Goal: Task Accomplishment & Management: Manage account settings

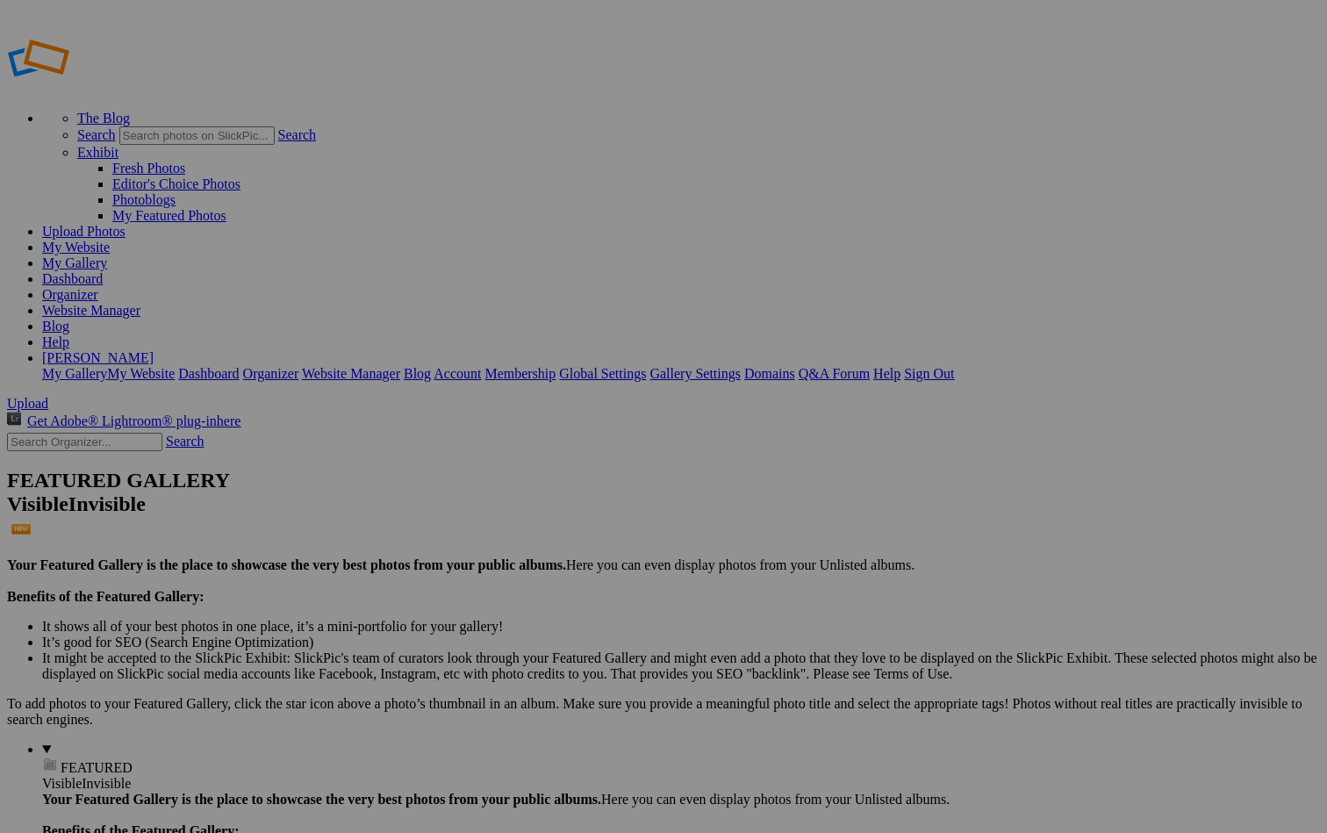
type input "[GEOGRAPHIC_DATA], [US_STATE]-Gallery"
click at [506, 505] on span "Create" at bounding box center [488, 512] width 37 height 15
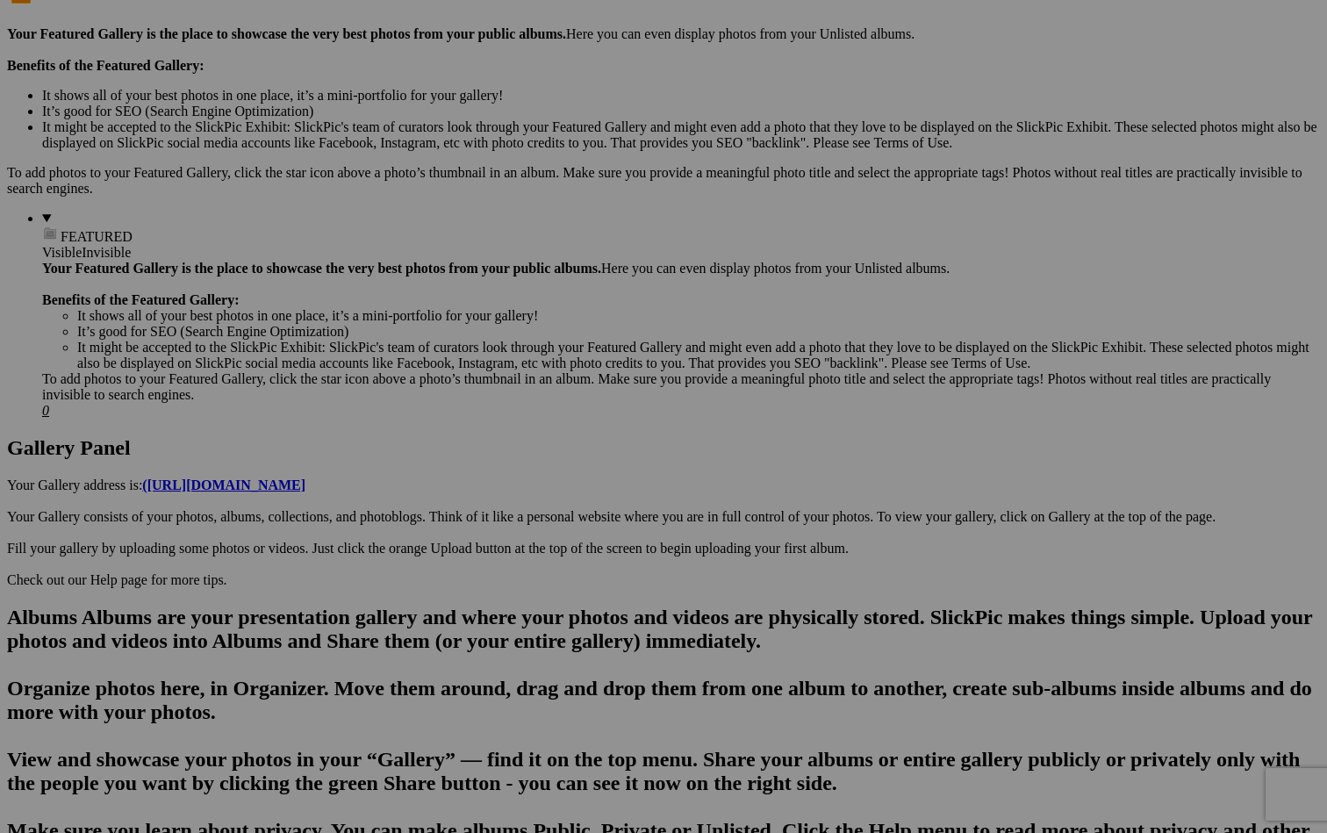
scroll to position [533, 0]
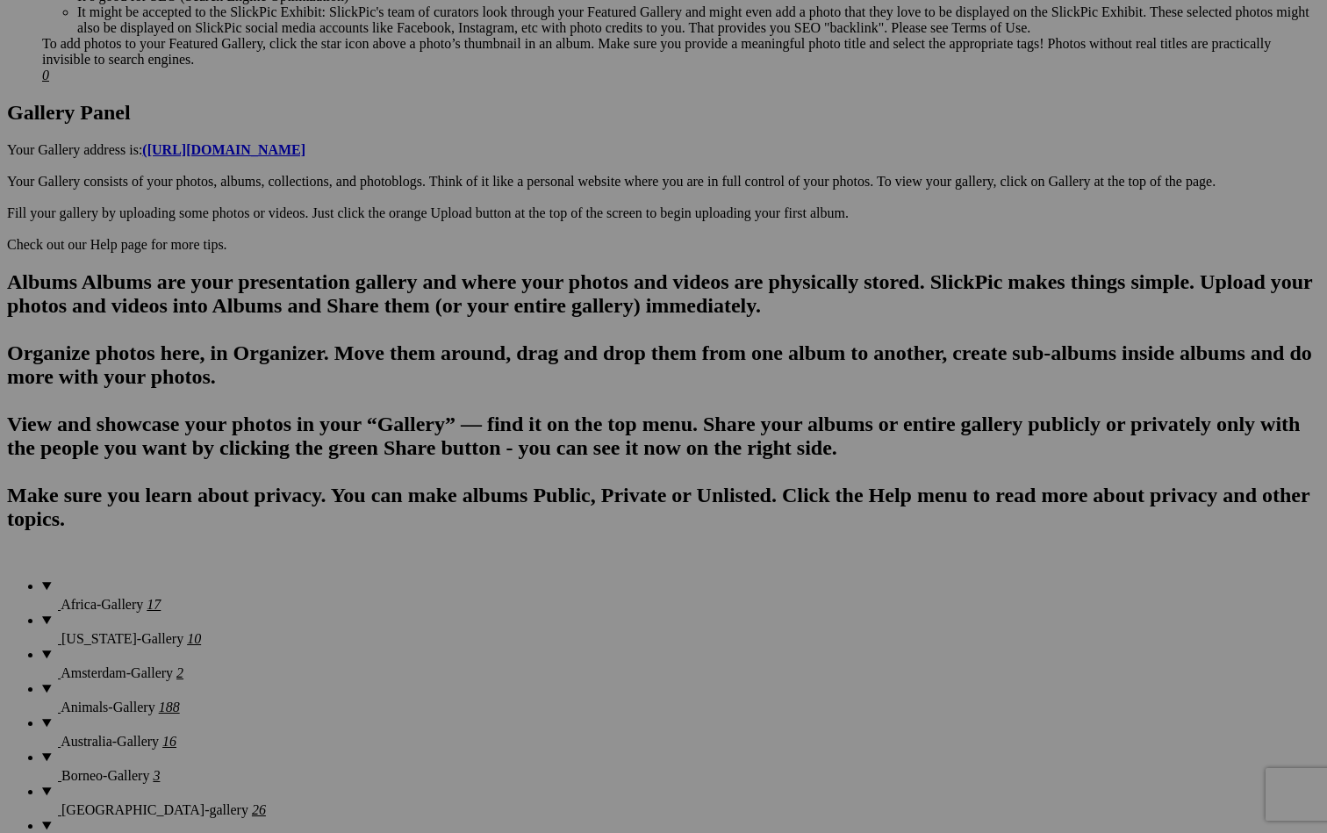
scroll to position [875, 0]
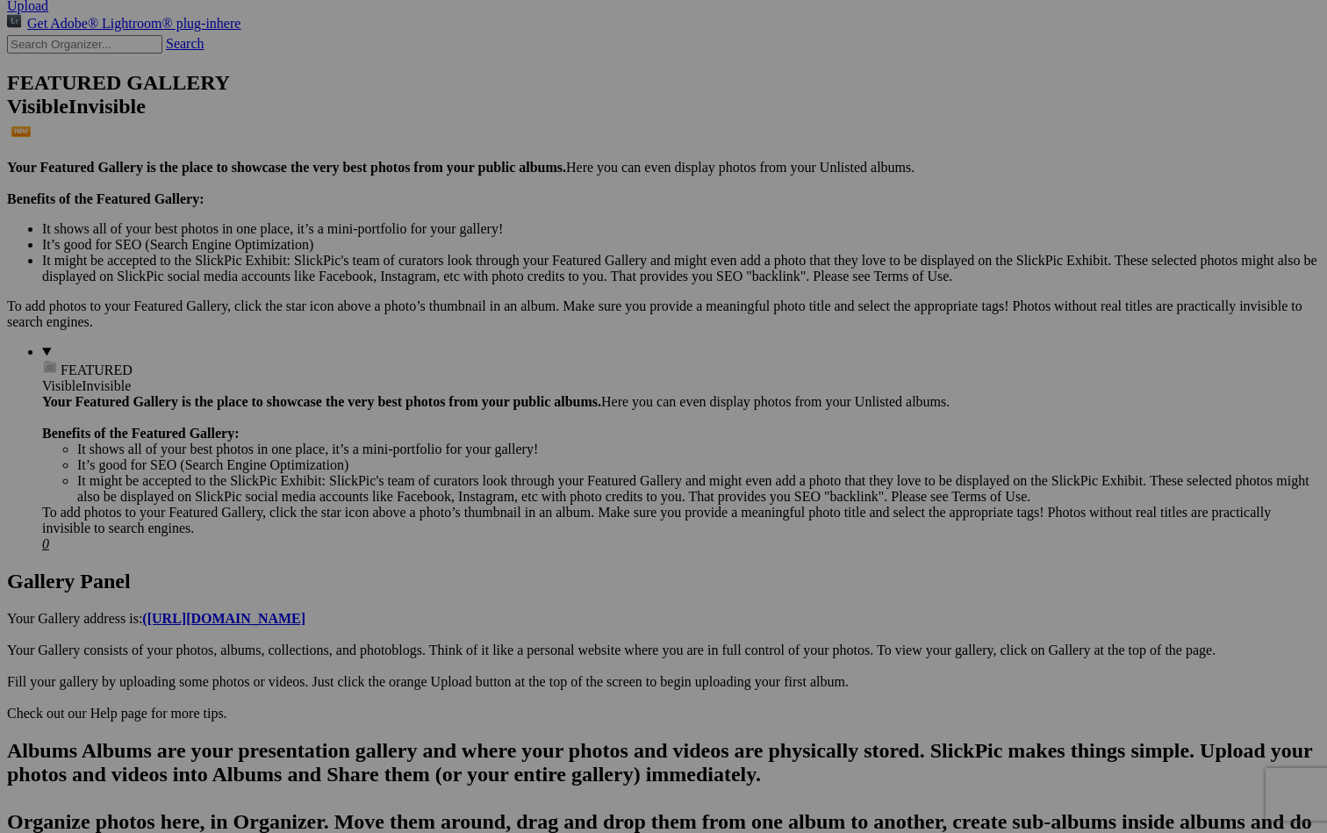
scroll to position [372, 0]
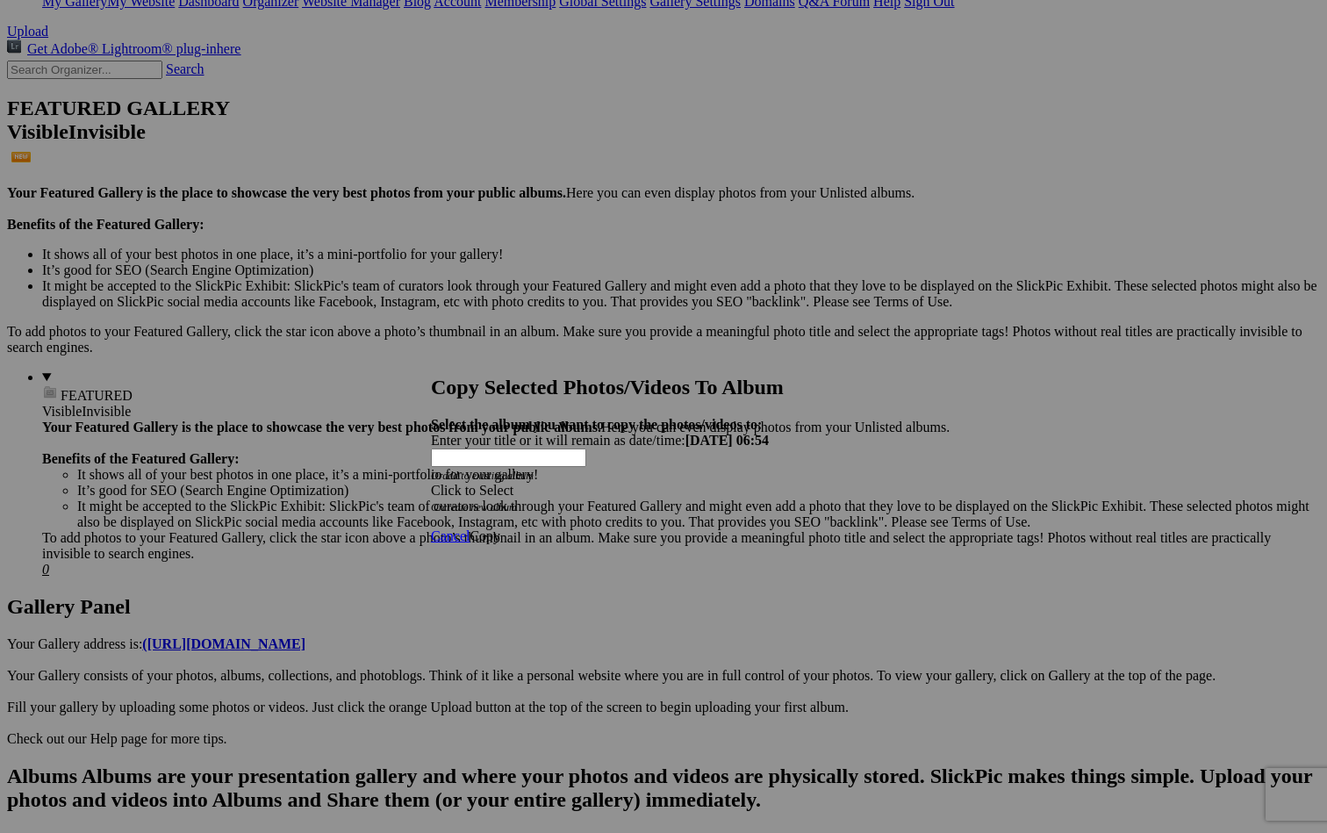
click at [635, 483] on div "Click to Select" at bounding box center [663, 491] width 465 height 16
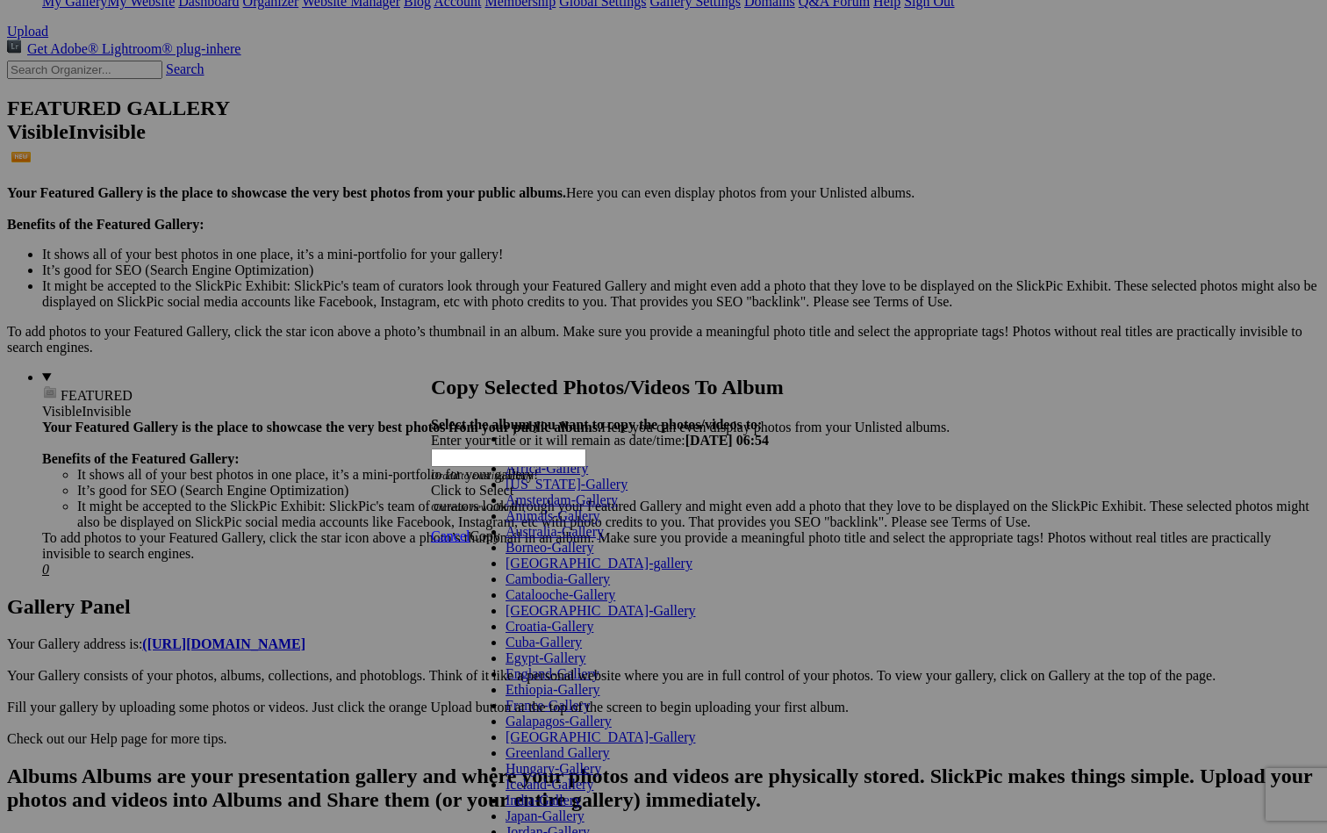
scroll to position [639, 0]
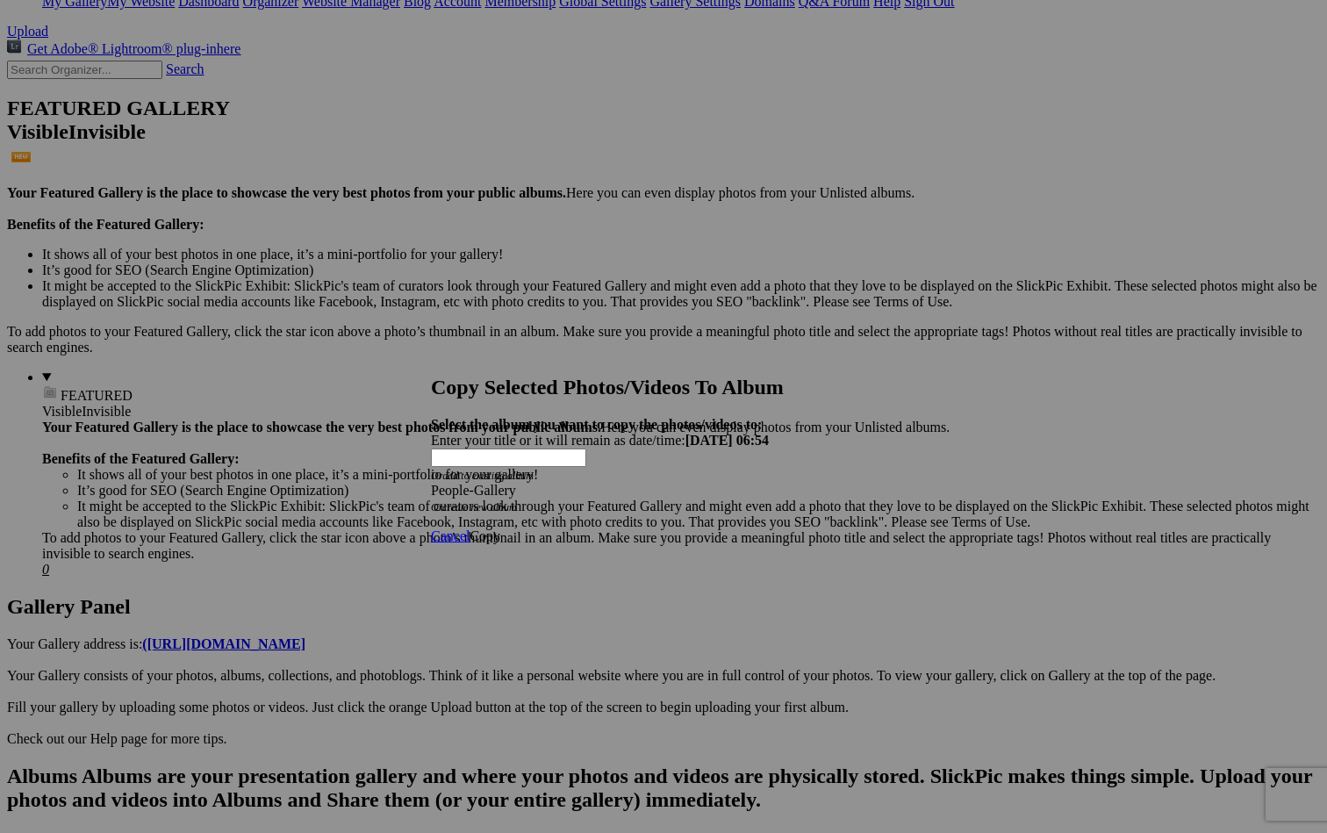
click at [500, 528] on span "Copy" at bounding box center [485, 535] width 31 height 15
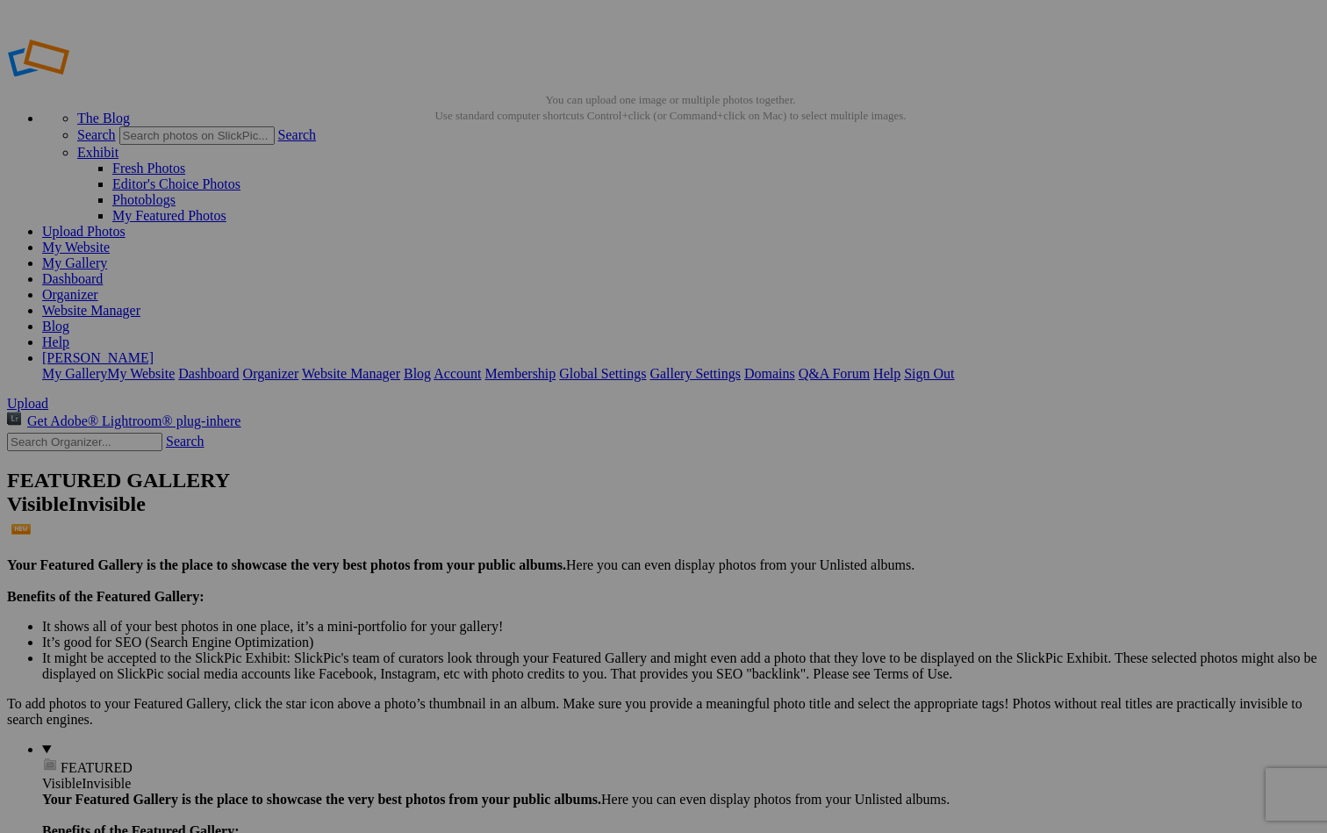
scroll to position [0, 0]
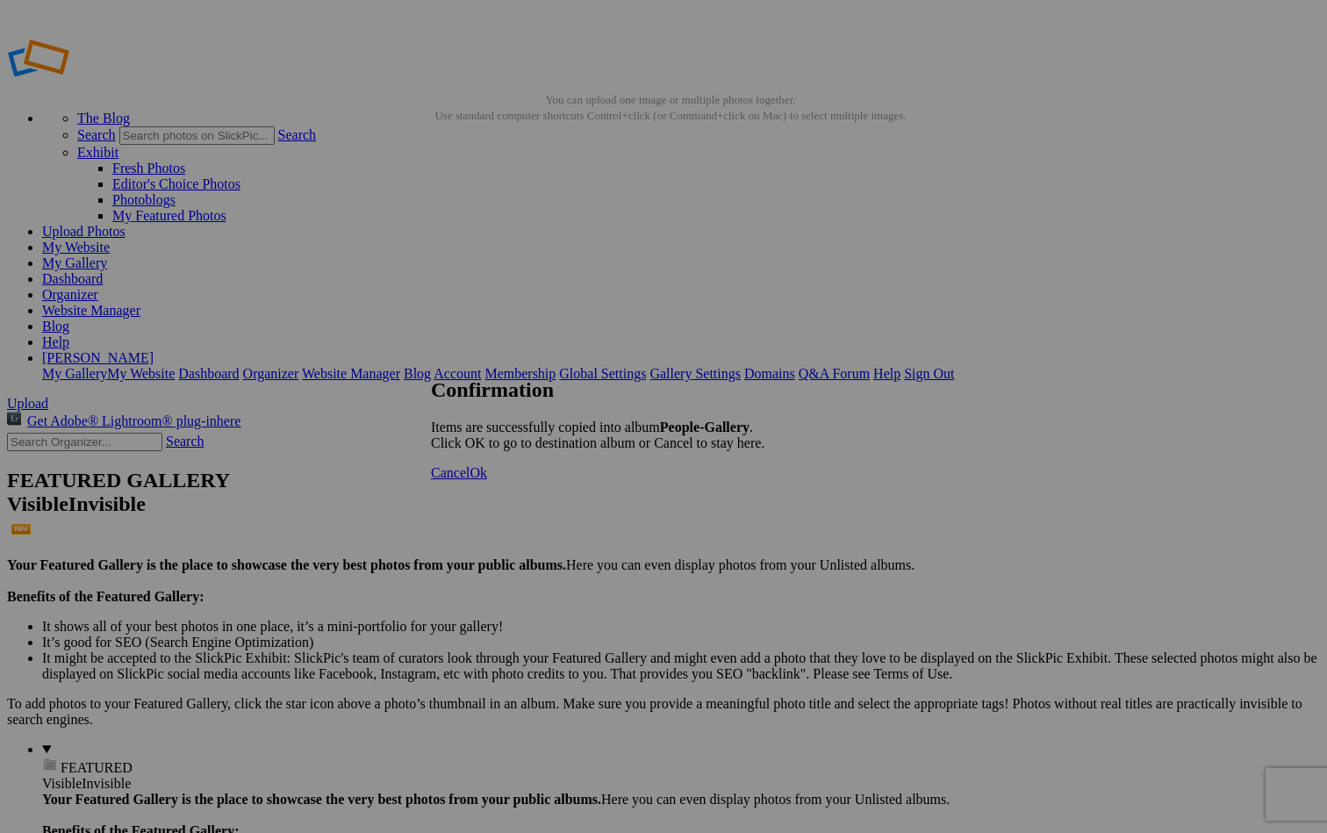
click at [487, 480] on span "Ok" at bounding box center [479, 472] width 18 height 15
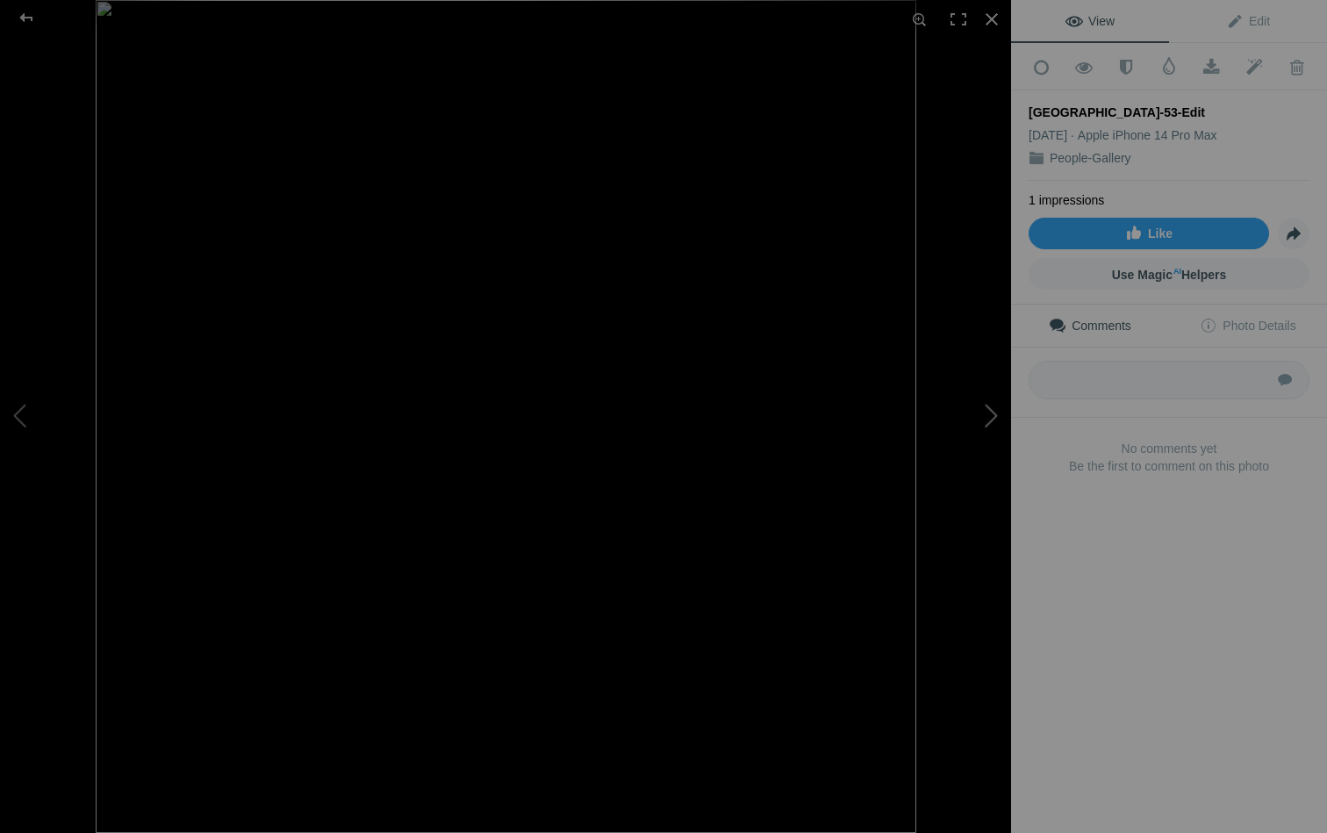
click at [984, 414] on button at bounding box center [946, 417] width 132 height 300
click at [991, 419] on button at bounding box center [946, 417] width 132 height 300
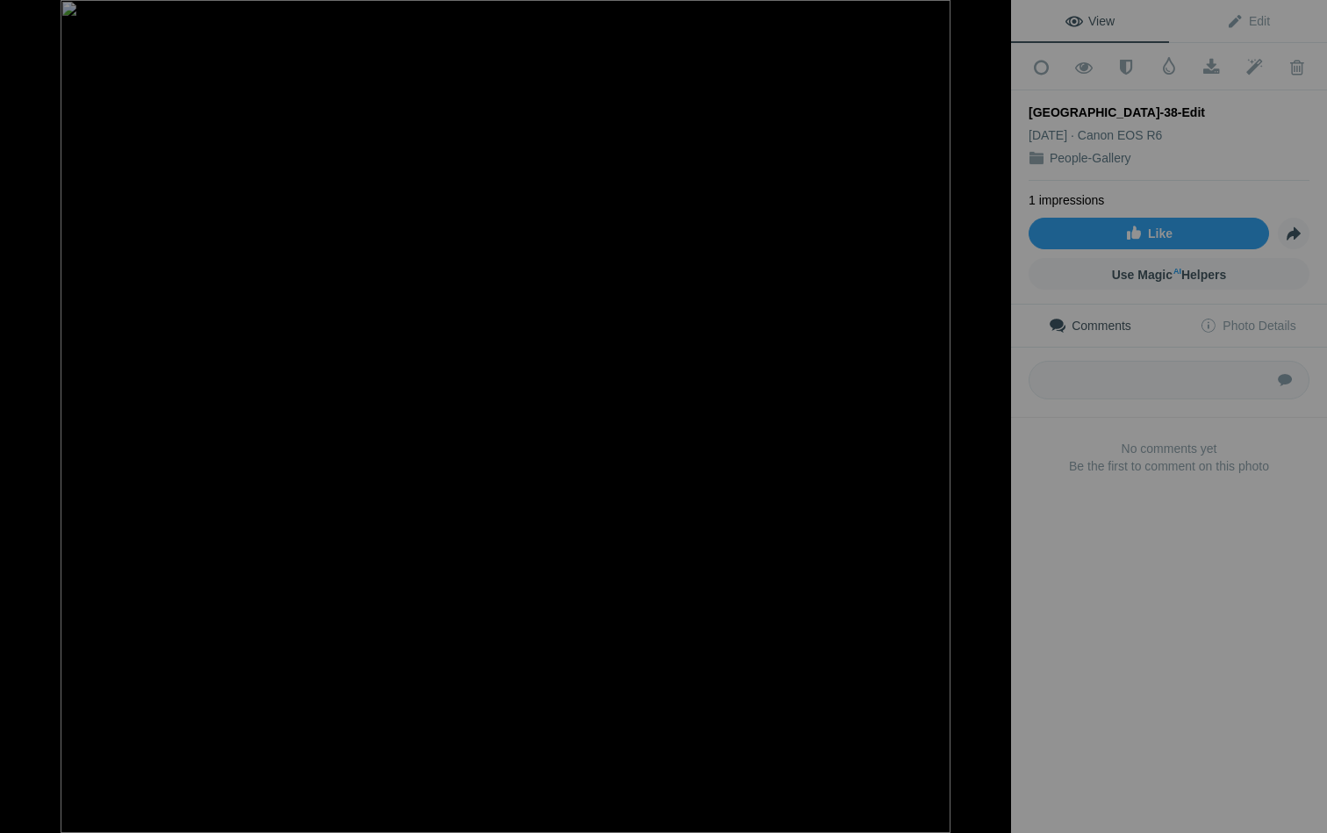
click at [991, 419] on button at bounding box center [946, 417] width 132 height 300
click at [25, 421] on button at bounding box center [66, 417] width 132 height 300
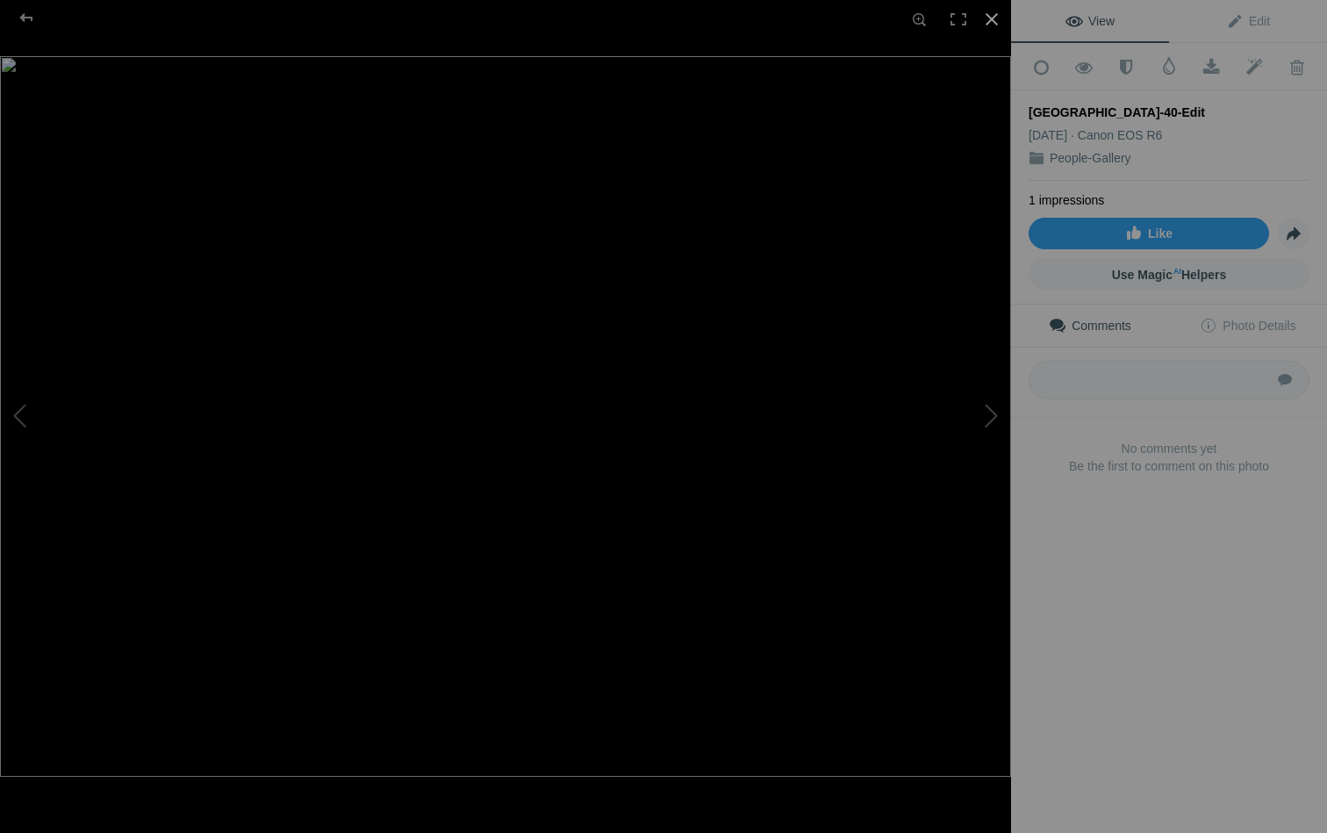
click at [992, 21] on div at bounding box center [992, 19] width 39 height 39
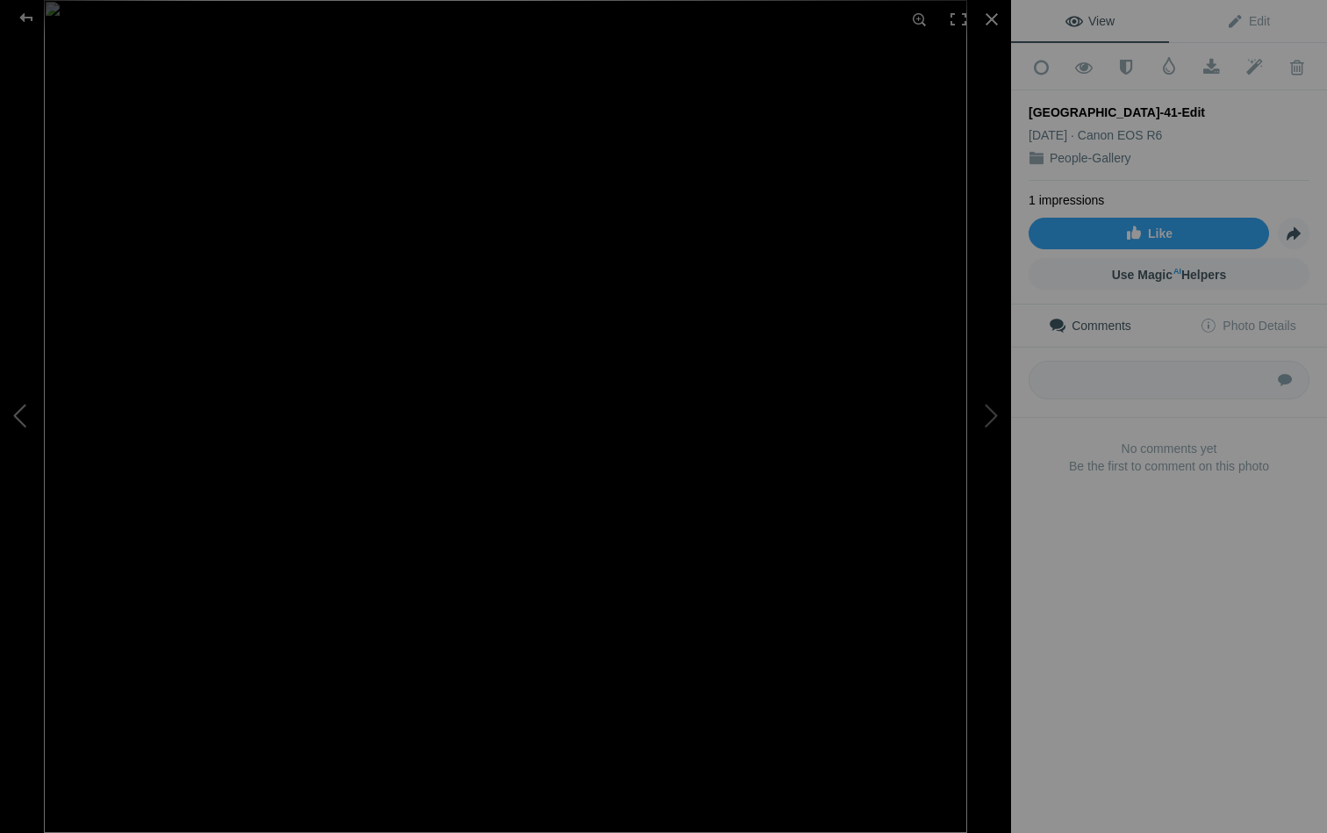
click at [28, 414] on button at bounding box center [66, 417] width 132 height 300
click at [987, 410] on button at bounding box center [946, 417] width 132 height 300
click at [989, 11] on div at bounding box center [992, 19] width 39 height 39
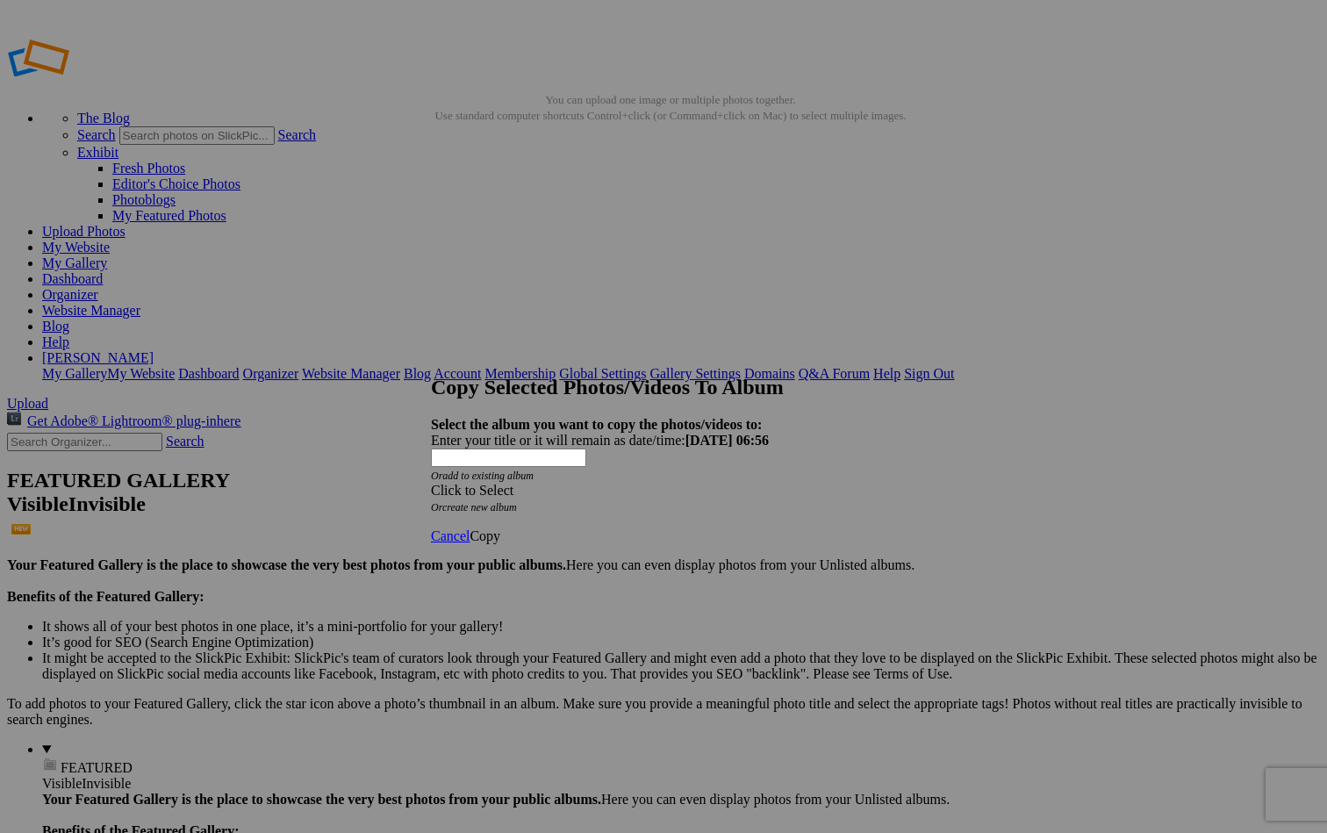
click at [750, 483] on div "Click to Select" at bounding box center [663, 491] width 465 height 16
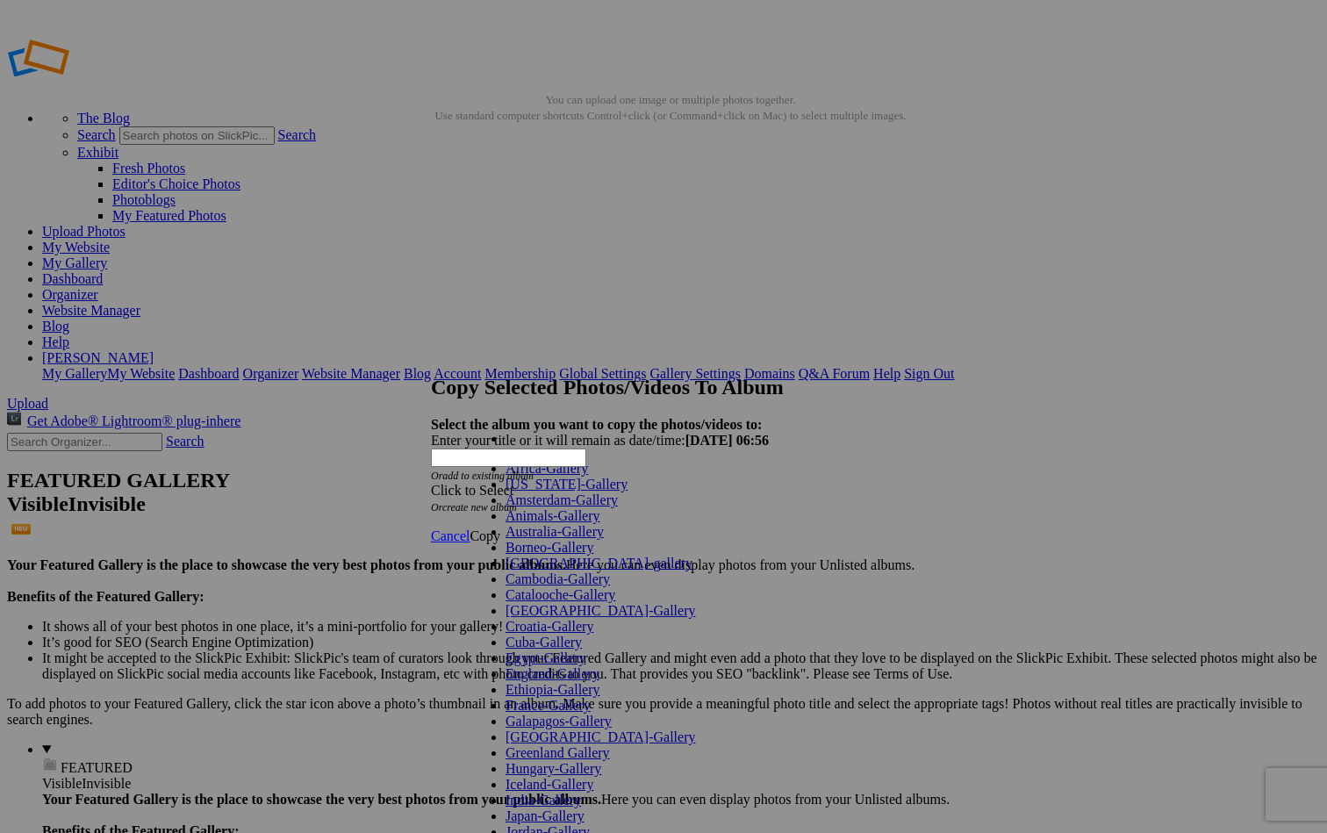
scroll to position [807, 0]
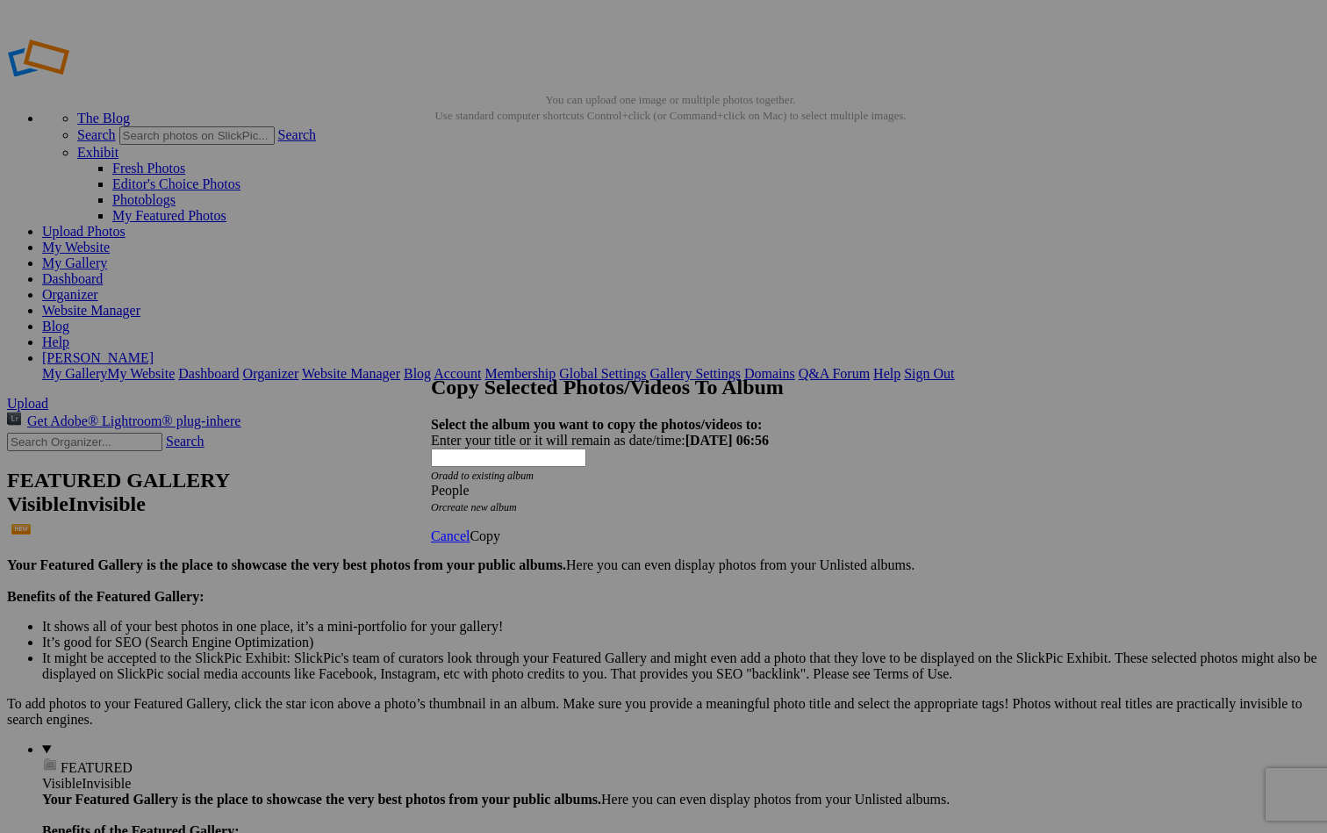
click at [500, 528] on span "Copy" at bounding box center [485, 535] width 31 height 15
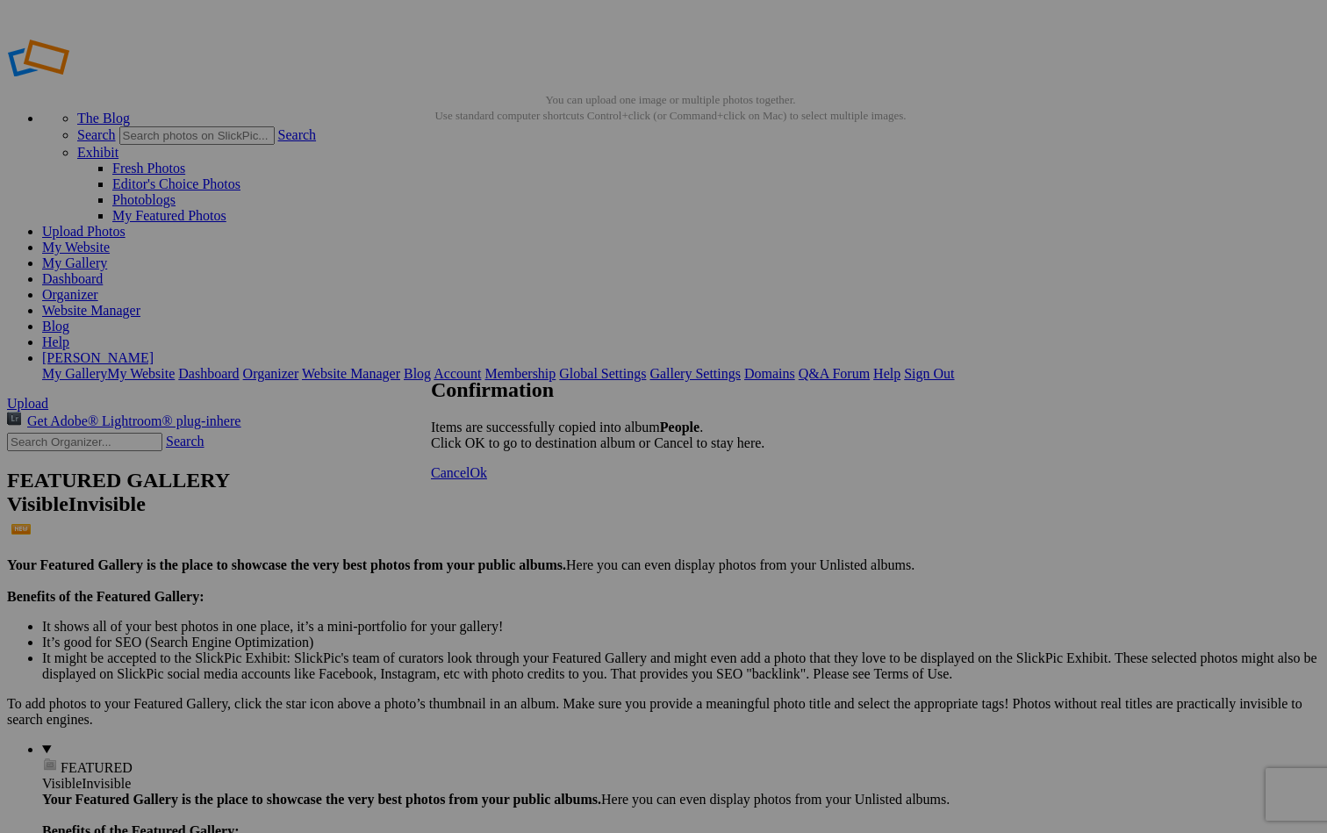
click at [487, 480] on span "Ok" at bounding box center [479, 472] width 18 height 15
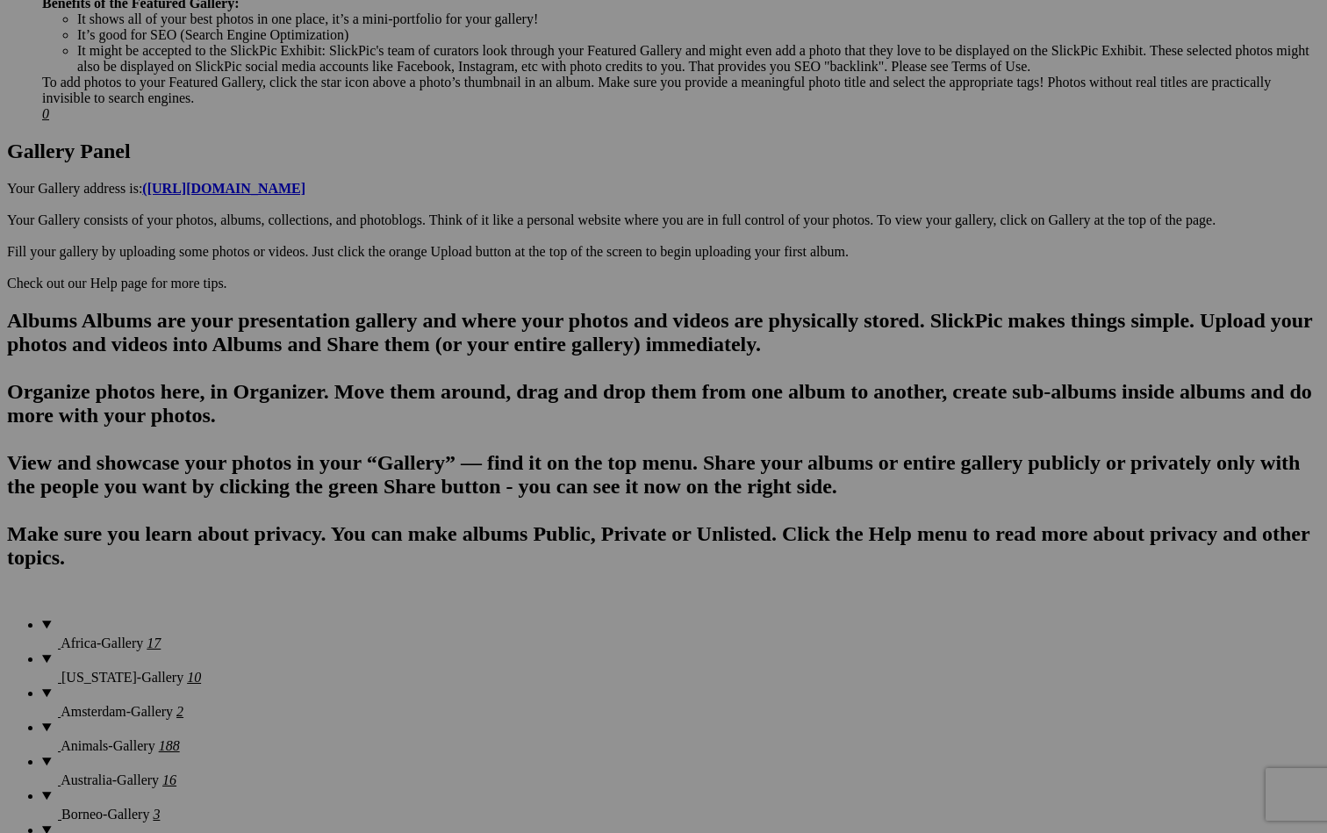
scroll to position [836, 0]
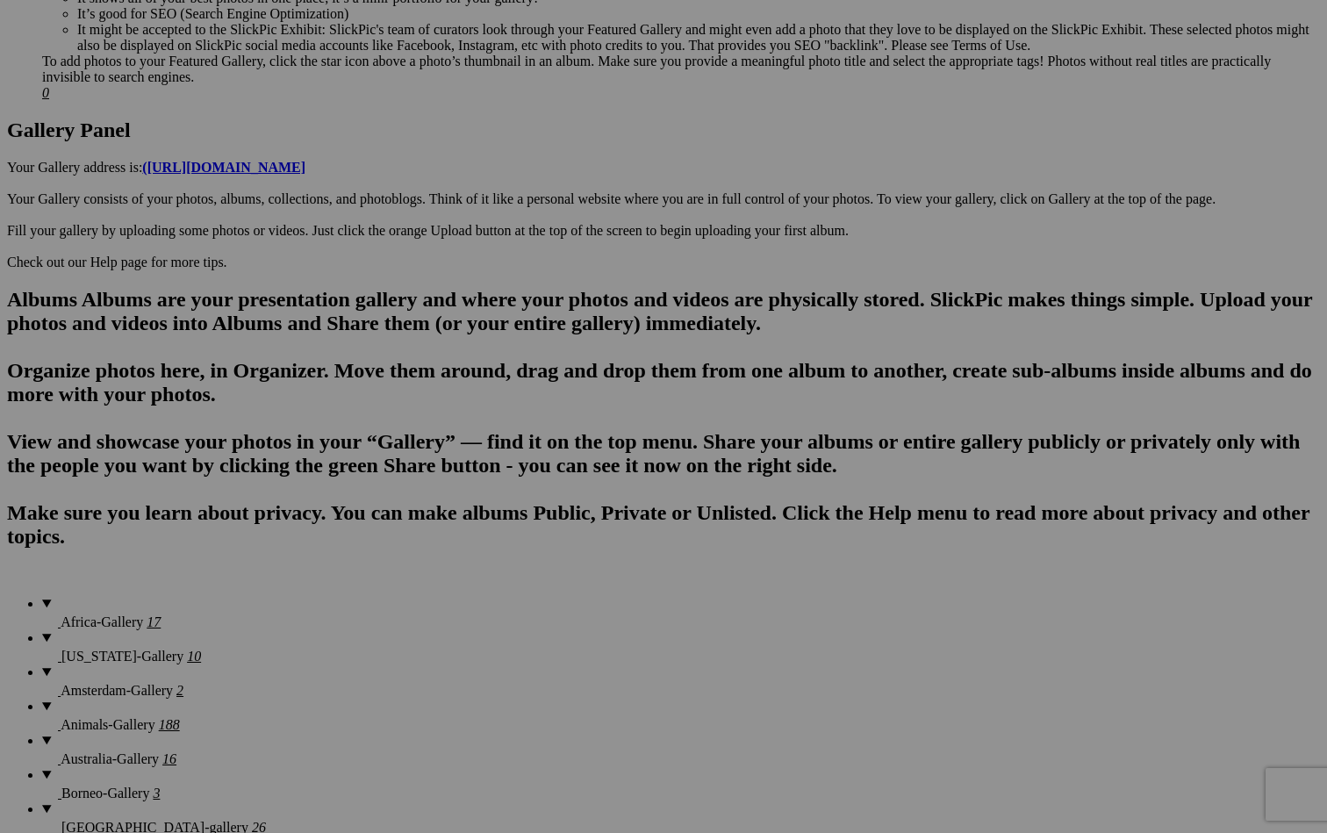
scroll to position [871, 0]
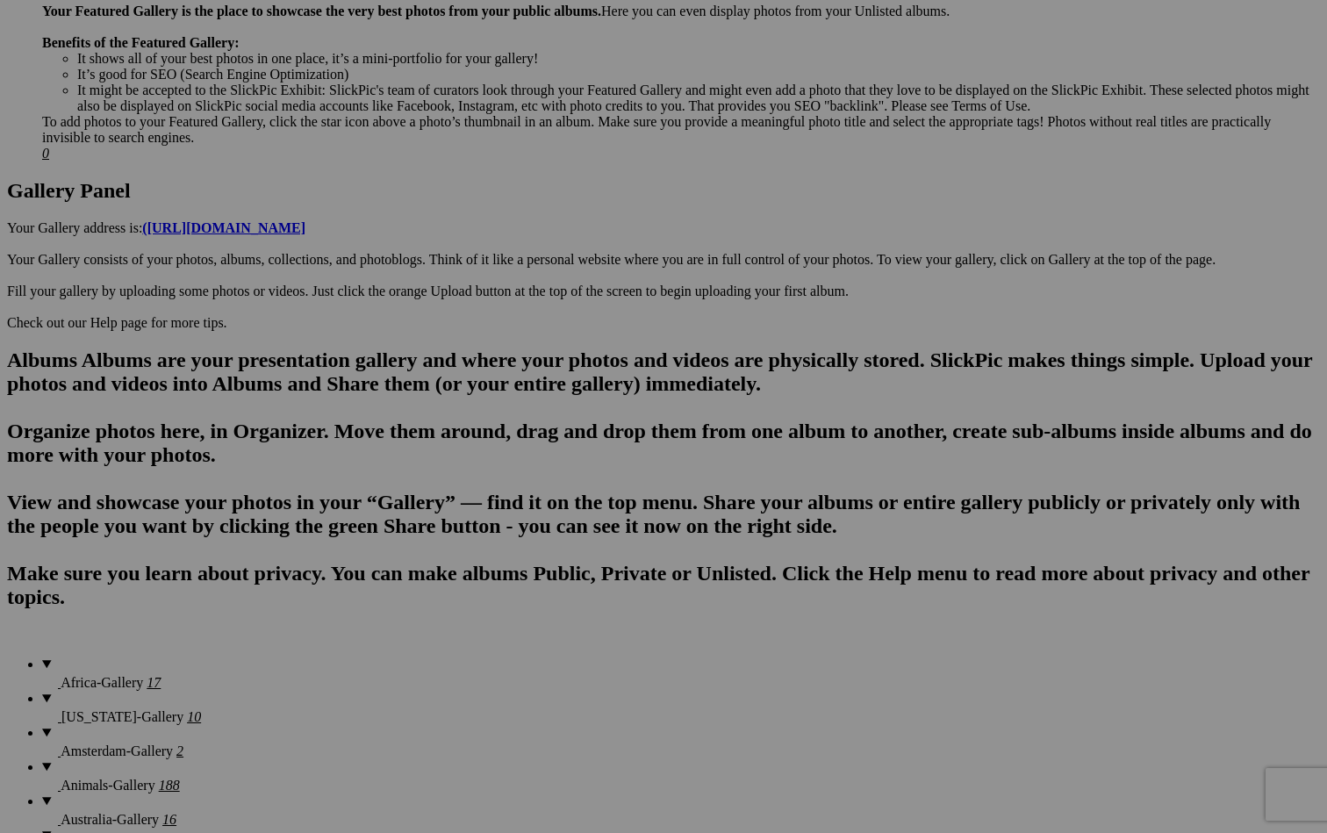
scroll to position [799, 0]
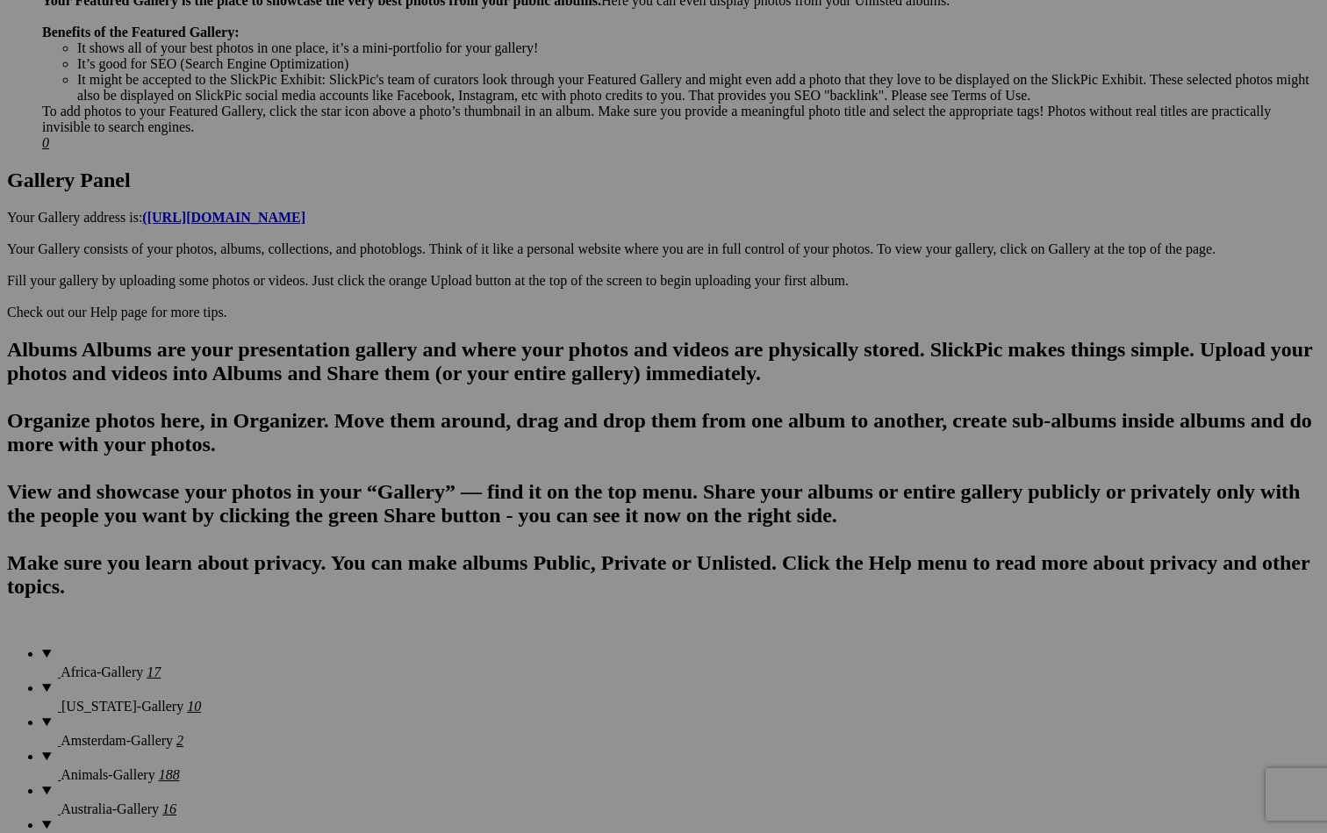
type input "[GEOGRAPHIC_DATA], [US_STATE]"
click at [506, 505] on span "Create" at bounding box center [488, 512] width 37 height 15
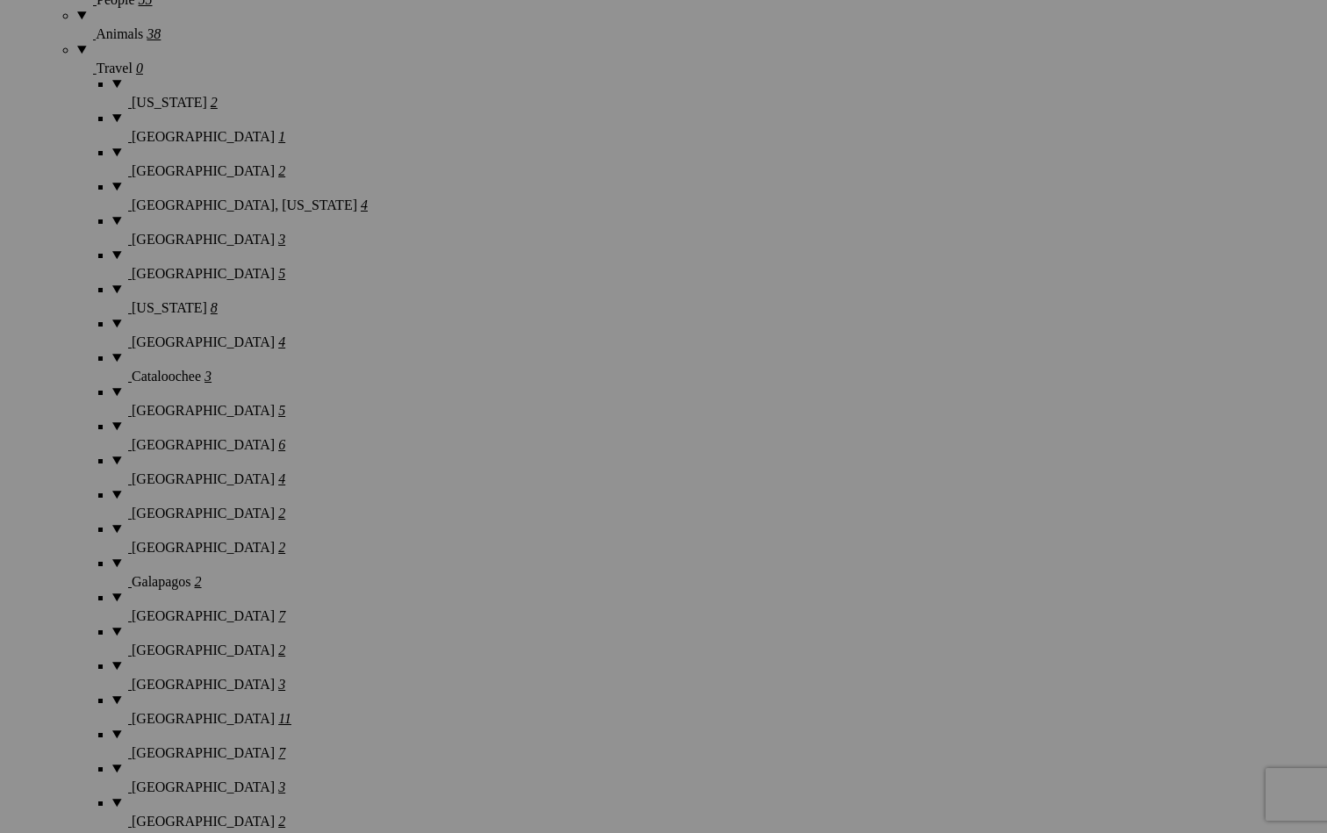
scroll to position [2853, 0]
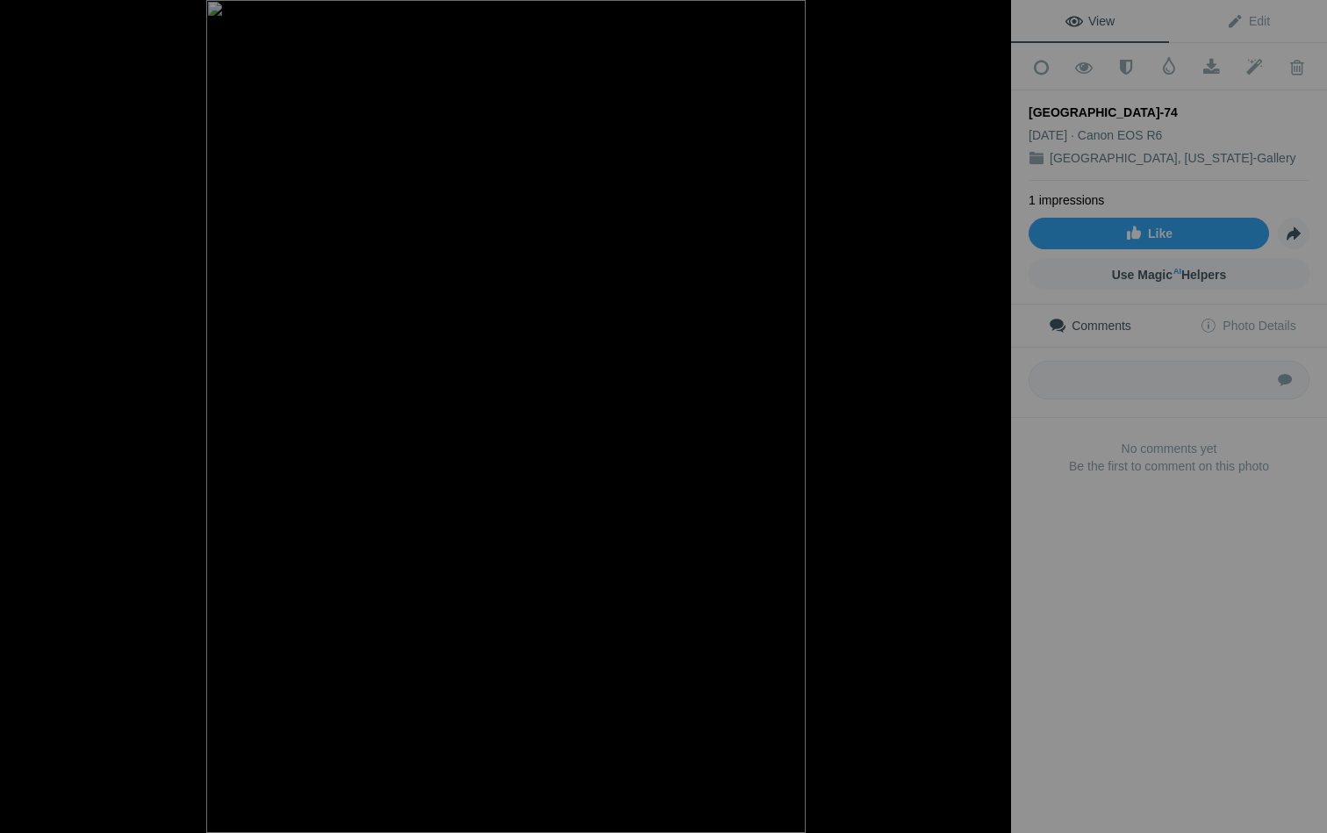
click at [993, 407] on button at bounding box center [946, 417] width 132 height 300
click at [994, 415] on button at bounding box center [946, 417] width 132 height 300
click at [994, 19] on div at bounding box center [992, 19] width 39 height 39
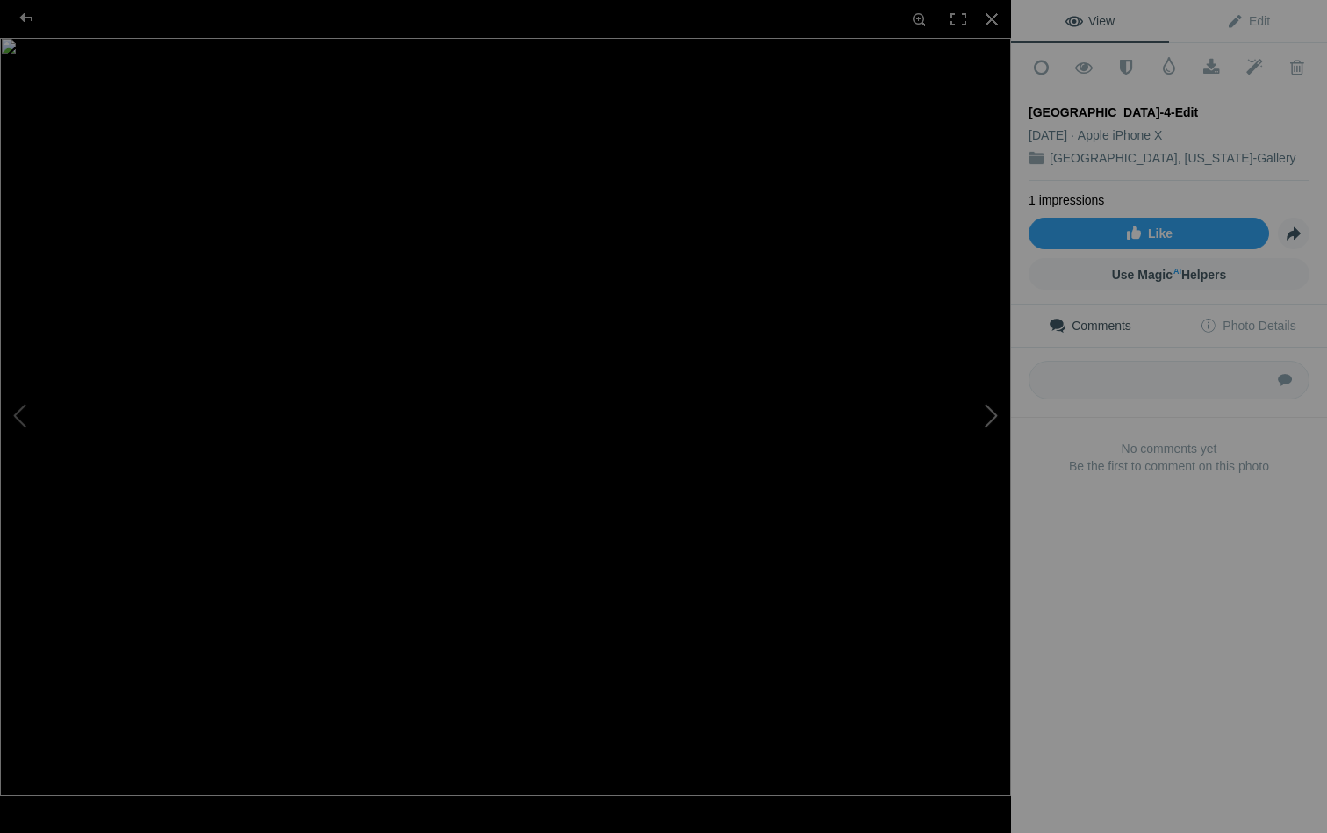
click at [994, 402] on button at bounding box center [946, 417] width 132 height 300
click at [994, 406] on button at bounding box center [946, 417] width 132 height 300
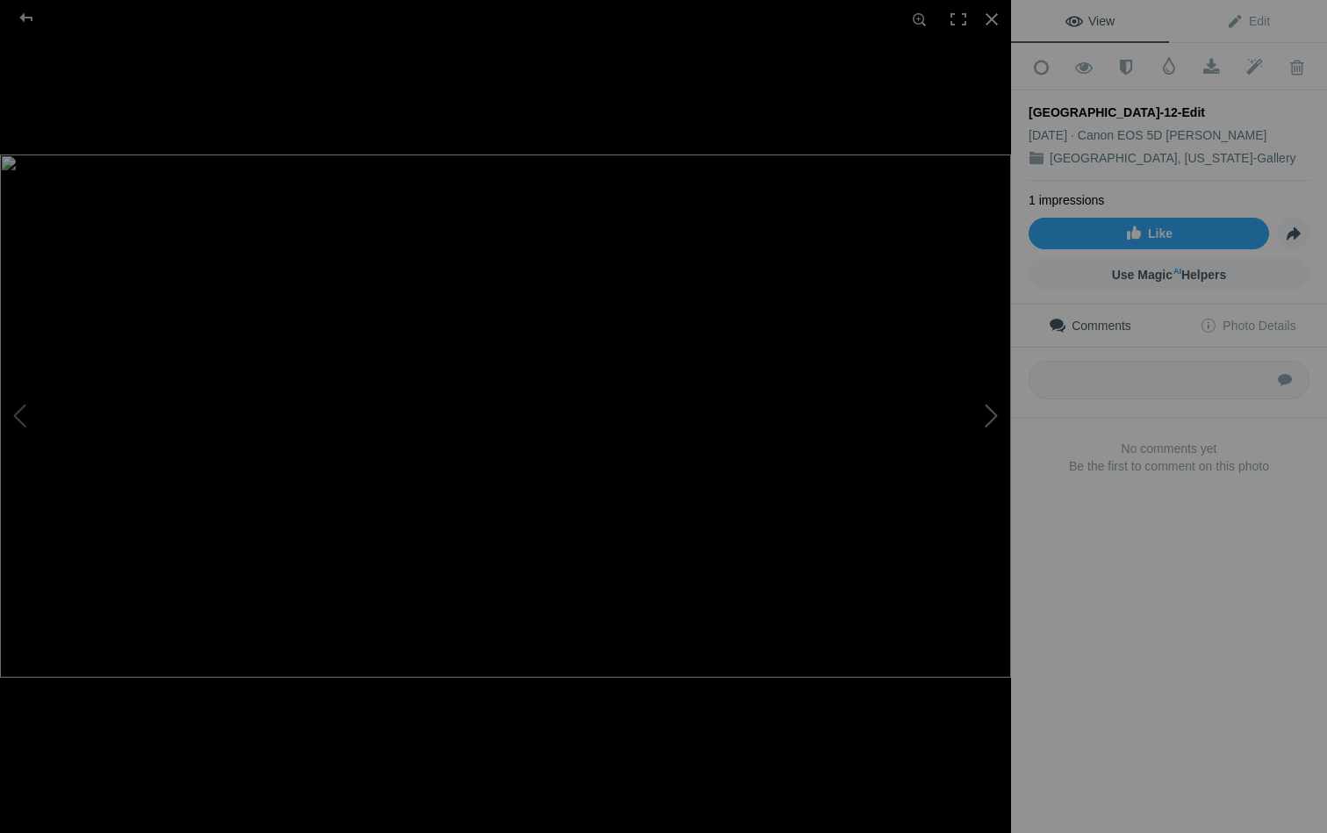
click at [994, 406] on button at bounding box center [946, 417] width 132 height 300
click at [23, 420] on button at bounding box center [66, 417] width 132 height 300
click at [991, 19] on div at bounding box center [992, 19] width 39 height 39
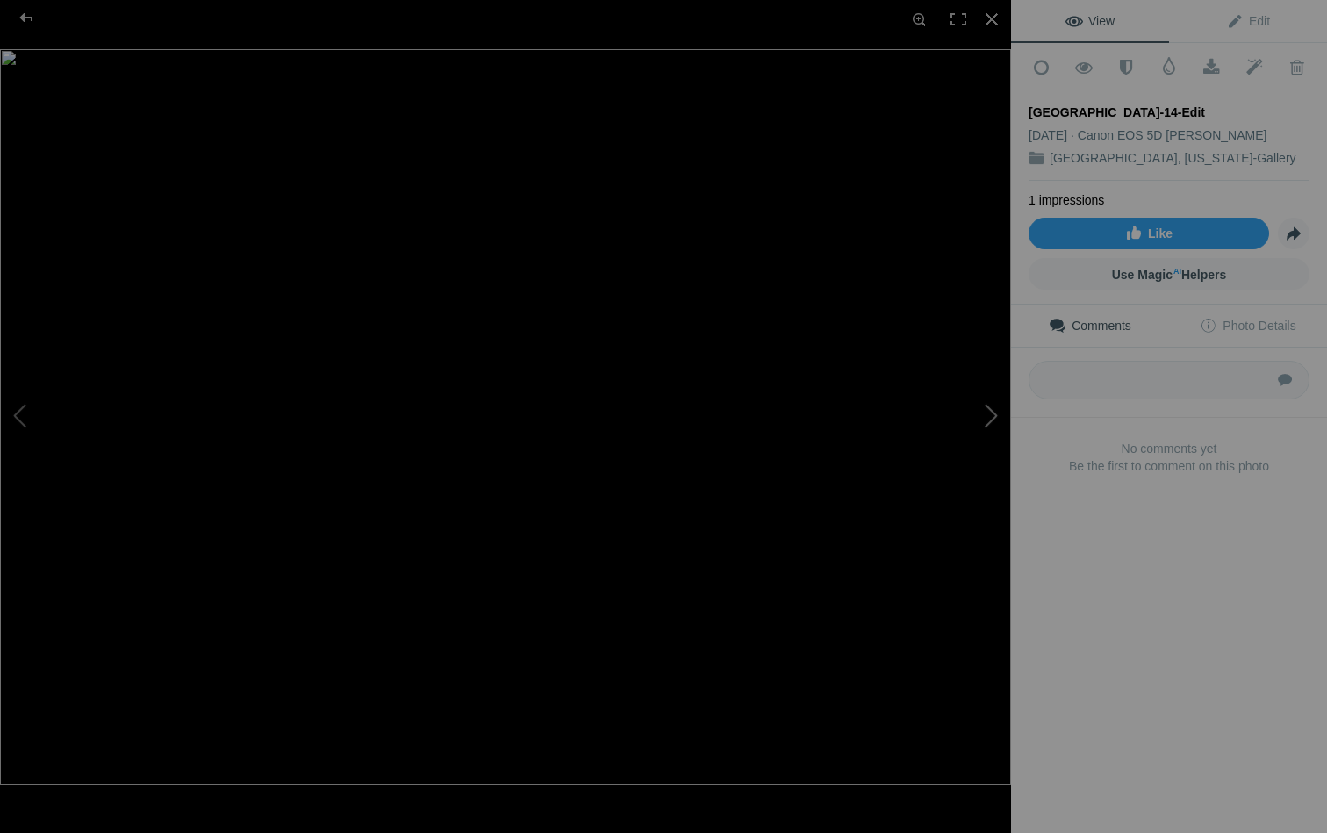
click at [991, 418] on button at bounding box center [946, 417] width 132 height 300
click at [993, 23] on div at bounding box center [992, 19] width 39 height 39
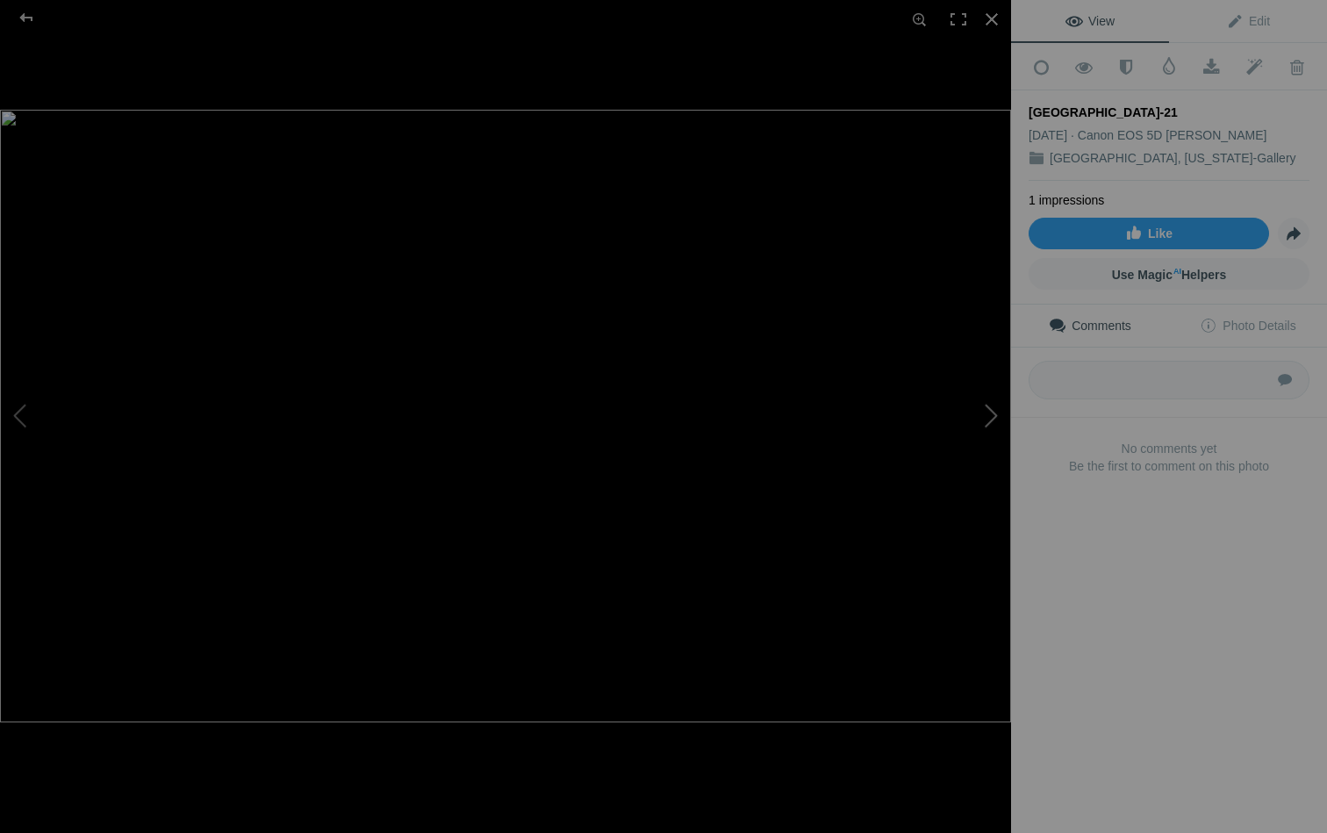
click at [993, 408] on button at bounding box center [946, 417] width 132 height 300
click at [989, 19] on div at bounding box center [992, 19] width 39 height 39
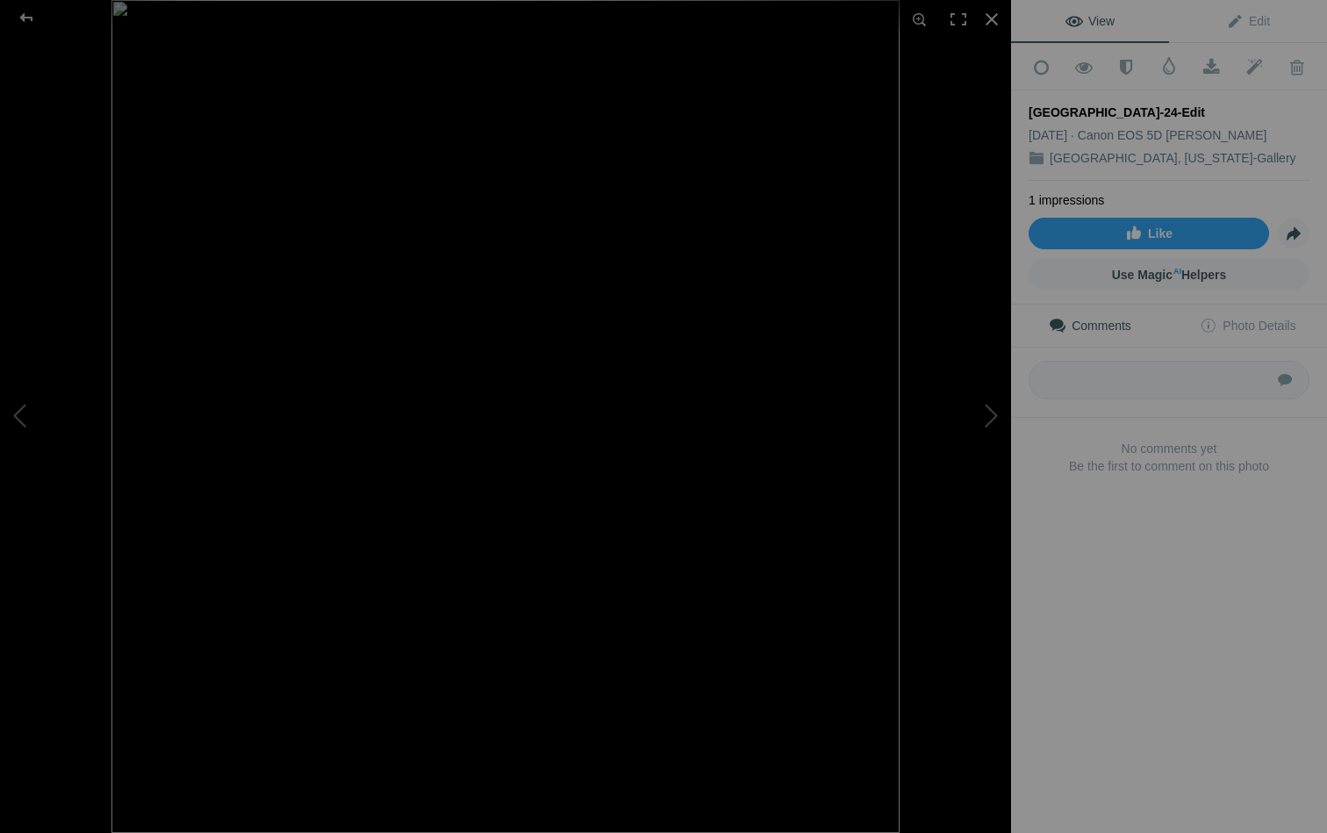
scroll to position [61, 0]
click at [992, 414] on button at bounding box center [946, 417] width 132 height 300
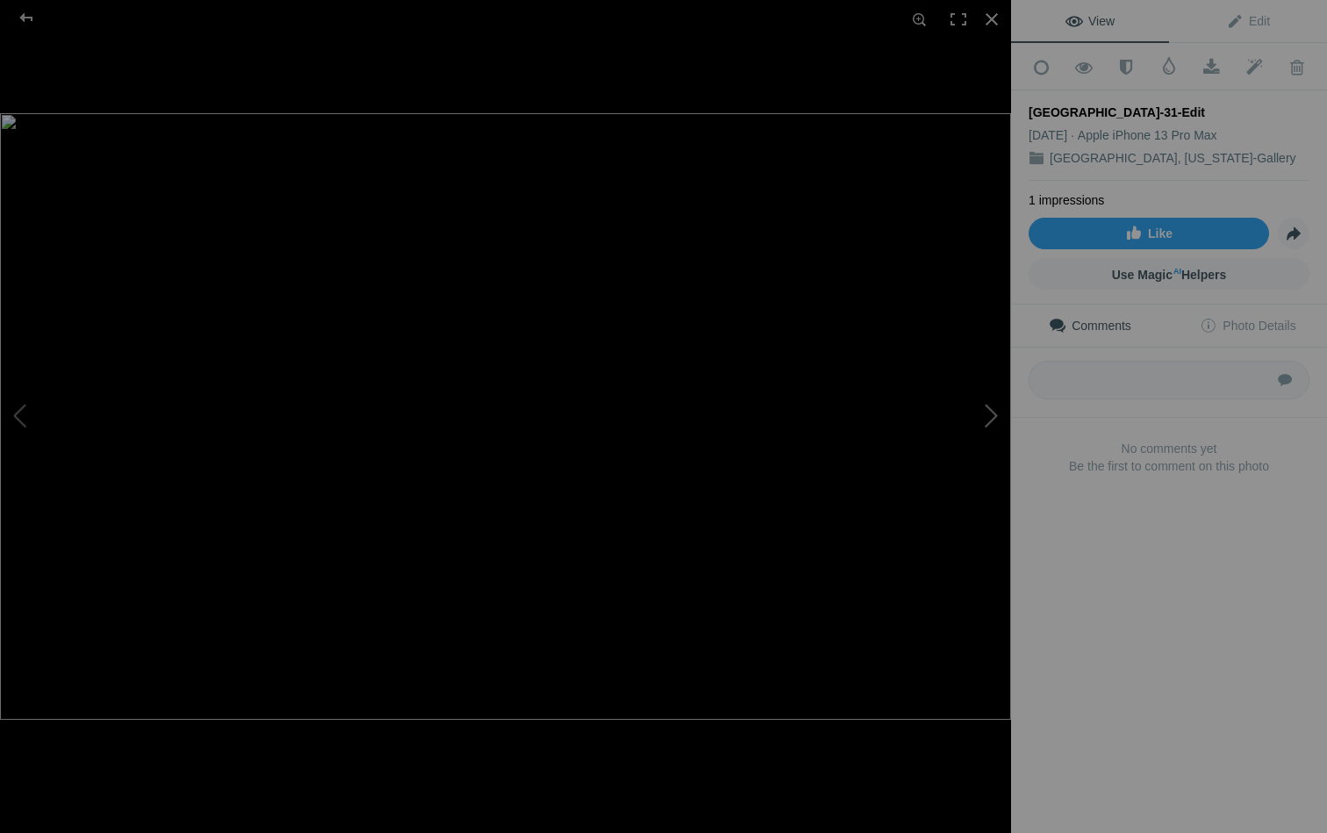
click at [992, 414] on button at bounding box center [946, 417] width 132 height 300
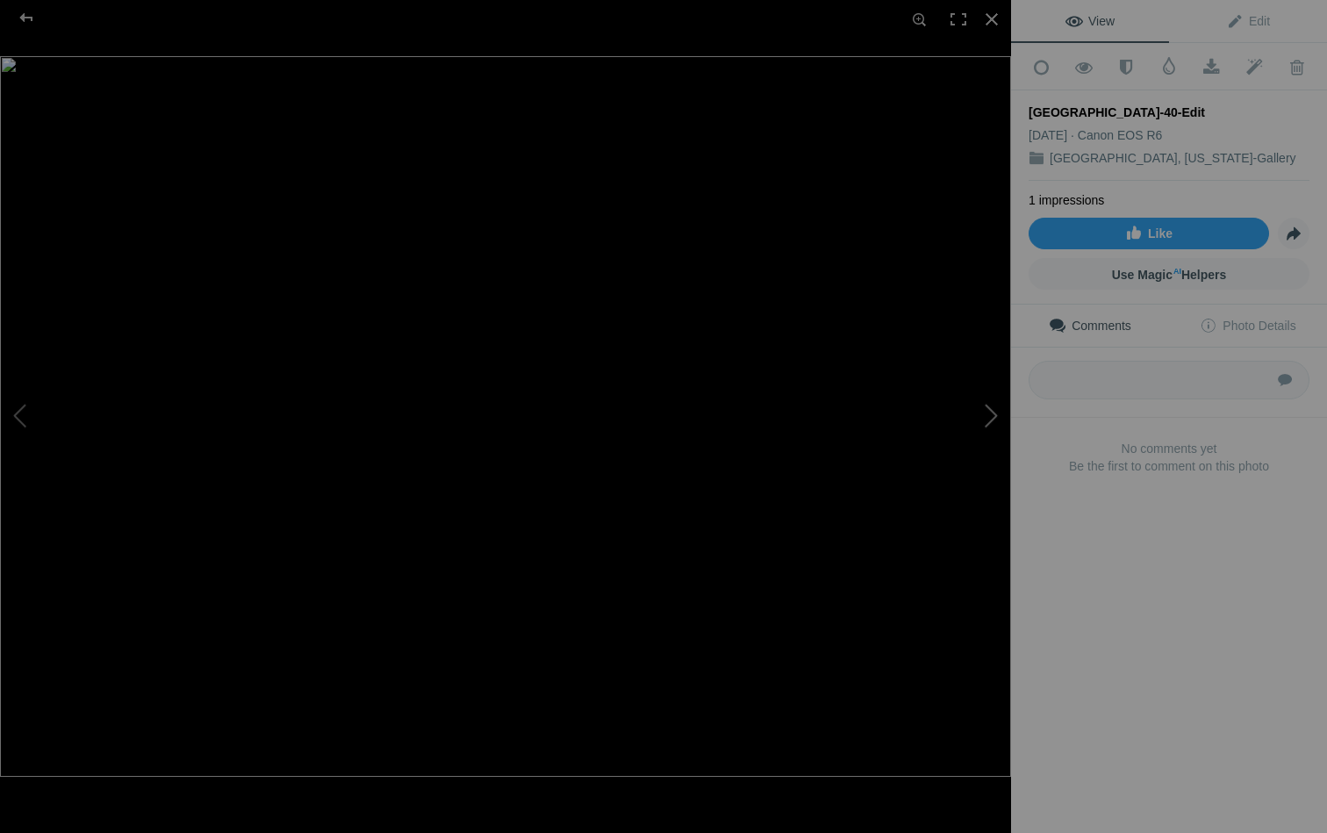
click at [992, 414] on button at bounding box center [946, 417] width 132 height 300
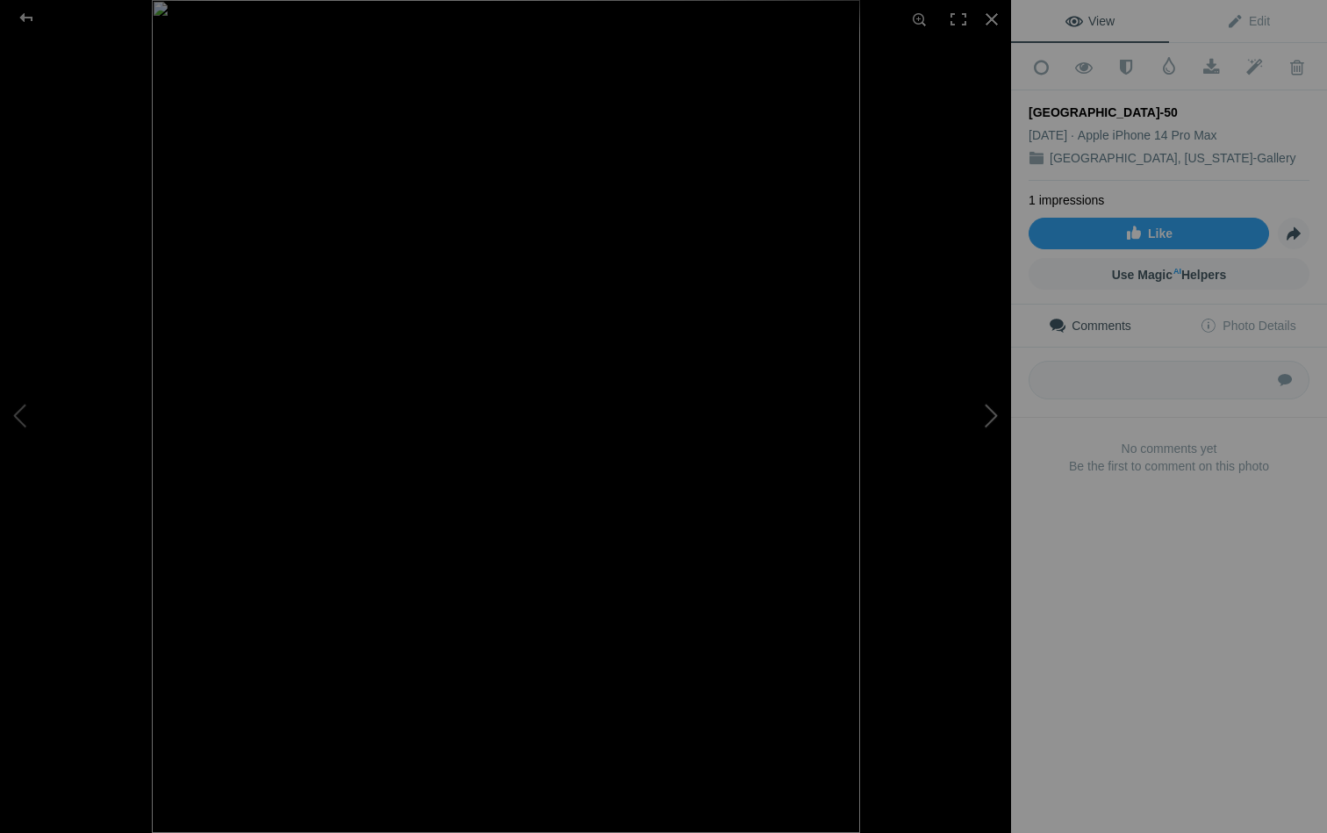
click at [992, 414] on button at bounding box center [946, 417] width 132 height 300
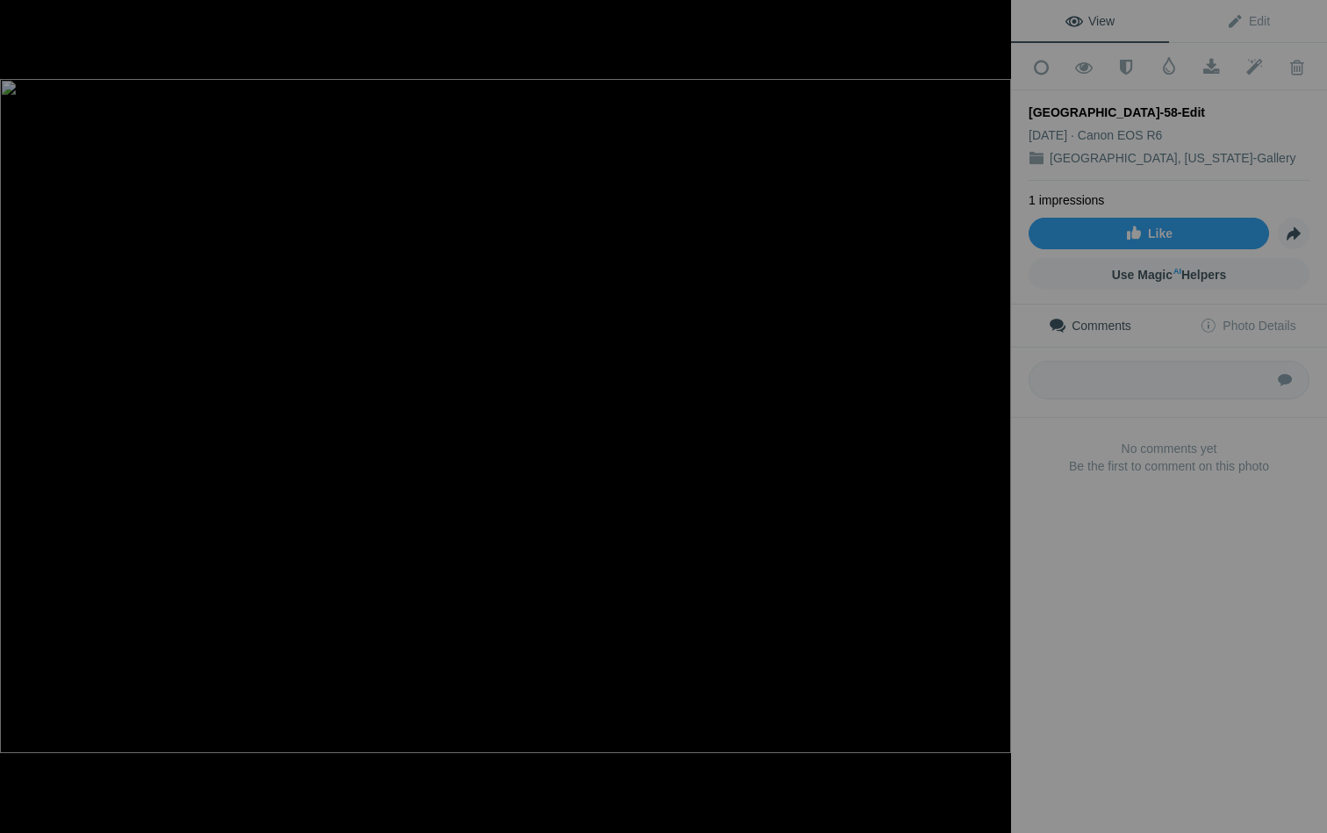
click at [992, 414] on button at bounding box center [946, 417] width 132 height 300
click at [796, 385] on img at bounding box center [505, 417] width 1011 height 484
click at [1055, 363] on div "Knoxville-62-Edit View Edit Add to Quick Collection Remove from Quick Collectio…" at bounding box center [663, 416] width 1327 height 833
click at [993, 412] on button at bounding box center [946, 417] width 132 height 300
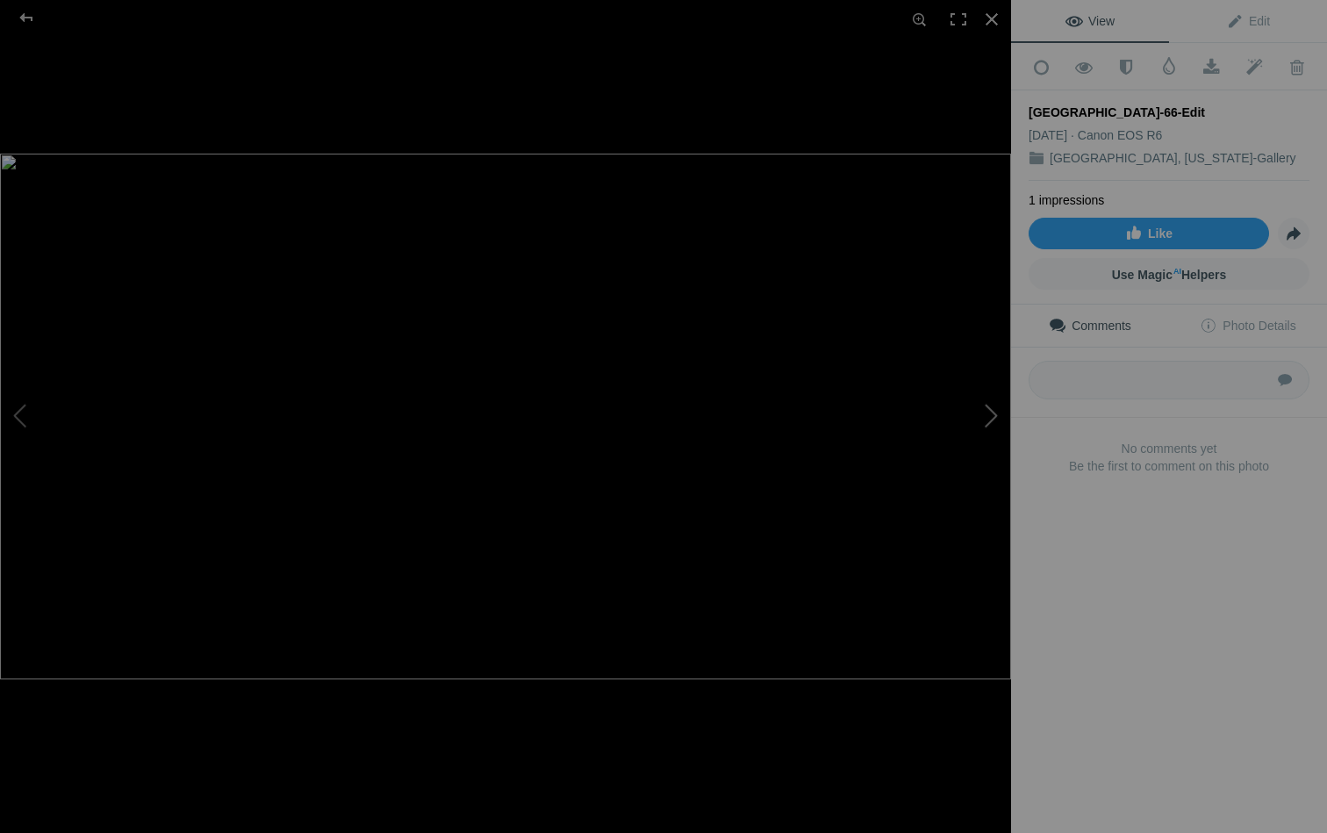
click at [993, 411] on button at bounding box center [946, 417] width 132 height 300
click at [829, 422] on img at bounding box center [505, 416] width 1011 height 687
click at [994, 408] on button at bounding box center [946, 417] width 132 height 300
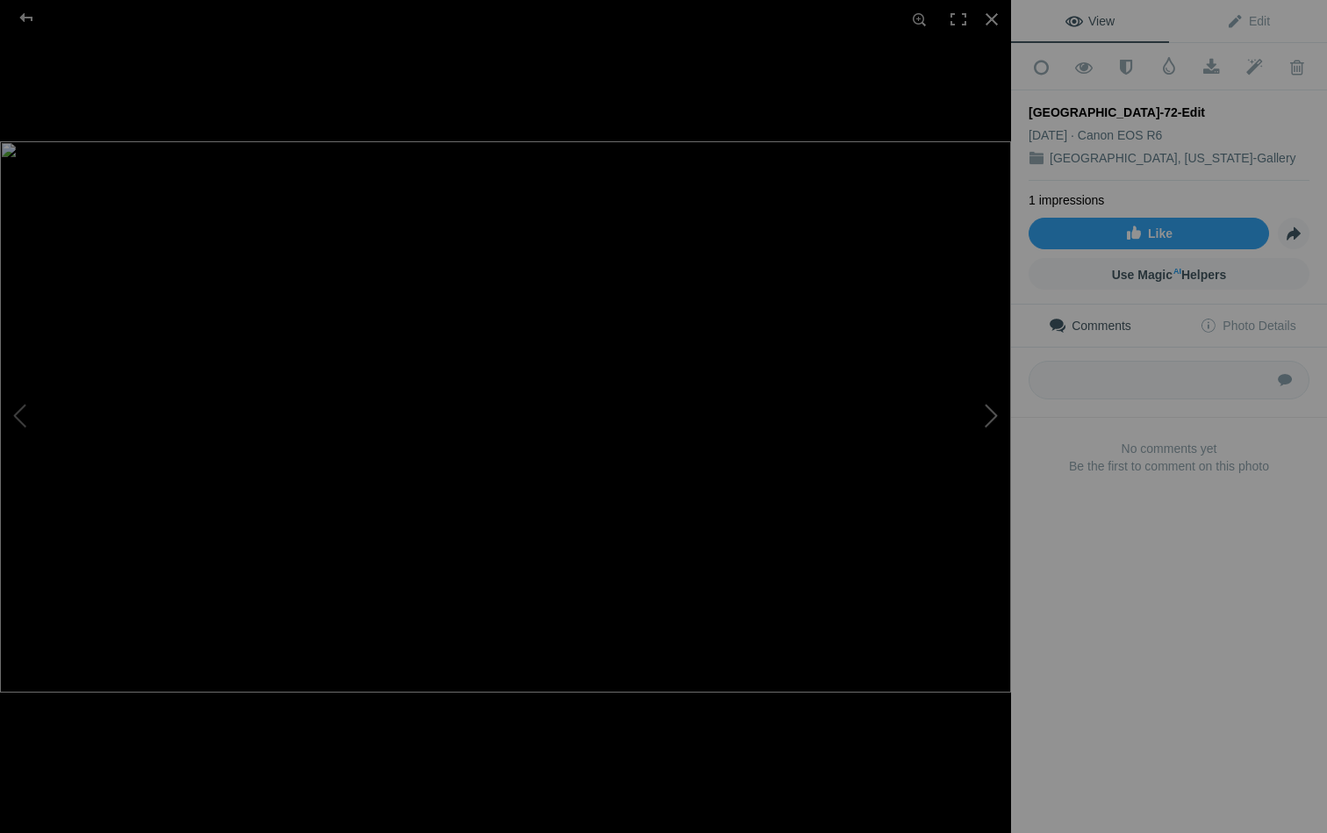
click at [996, 413] on button at bounding box center [946, 417] width 132 height 300
click at [16, 412] on button at bounding box center [66, 417] width 132 height 300
click at [987, 27] on div at bounding box center [992, 19] width 39 height 39
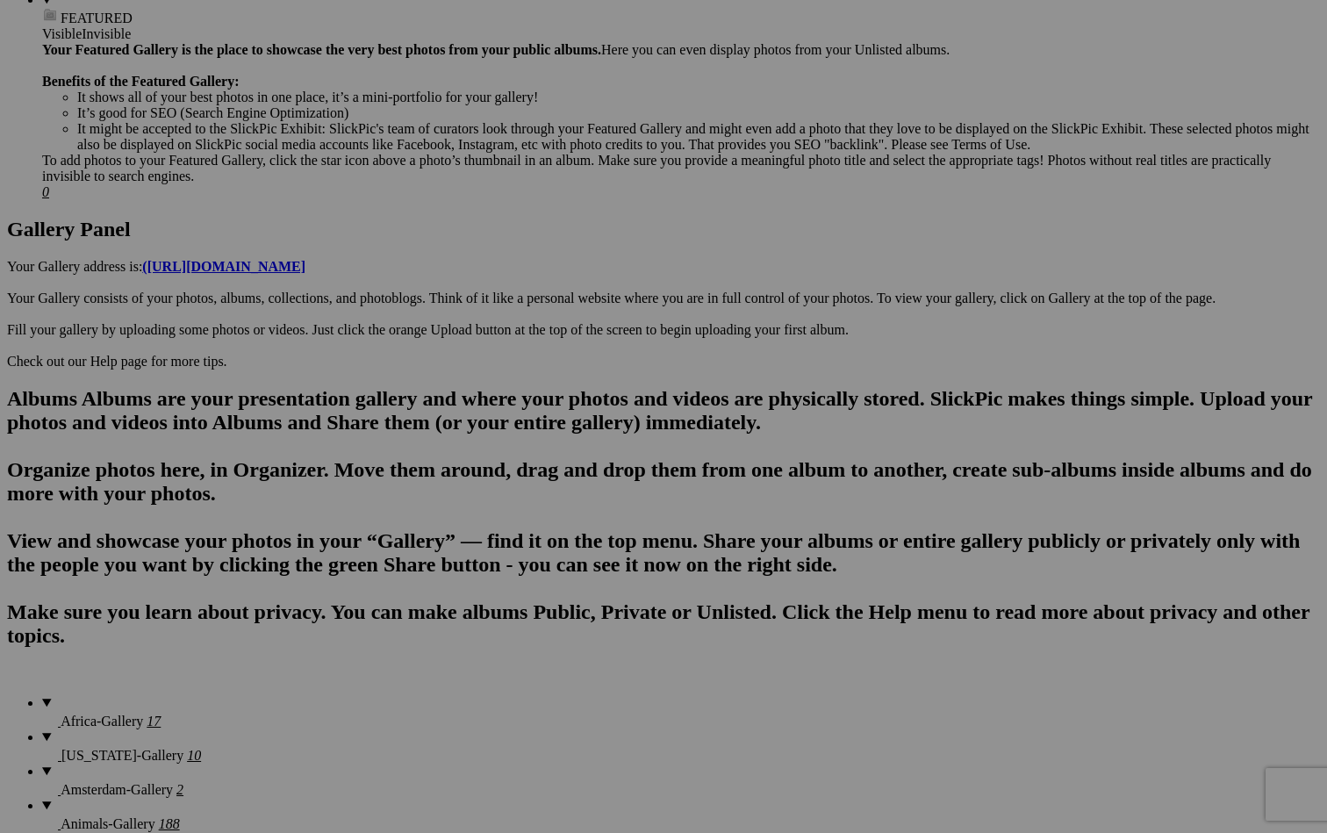
scroll to position [791, 0]
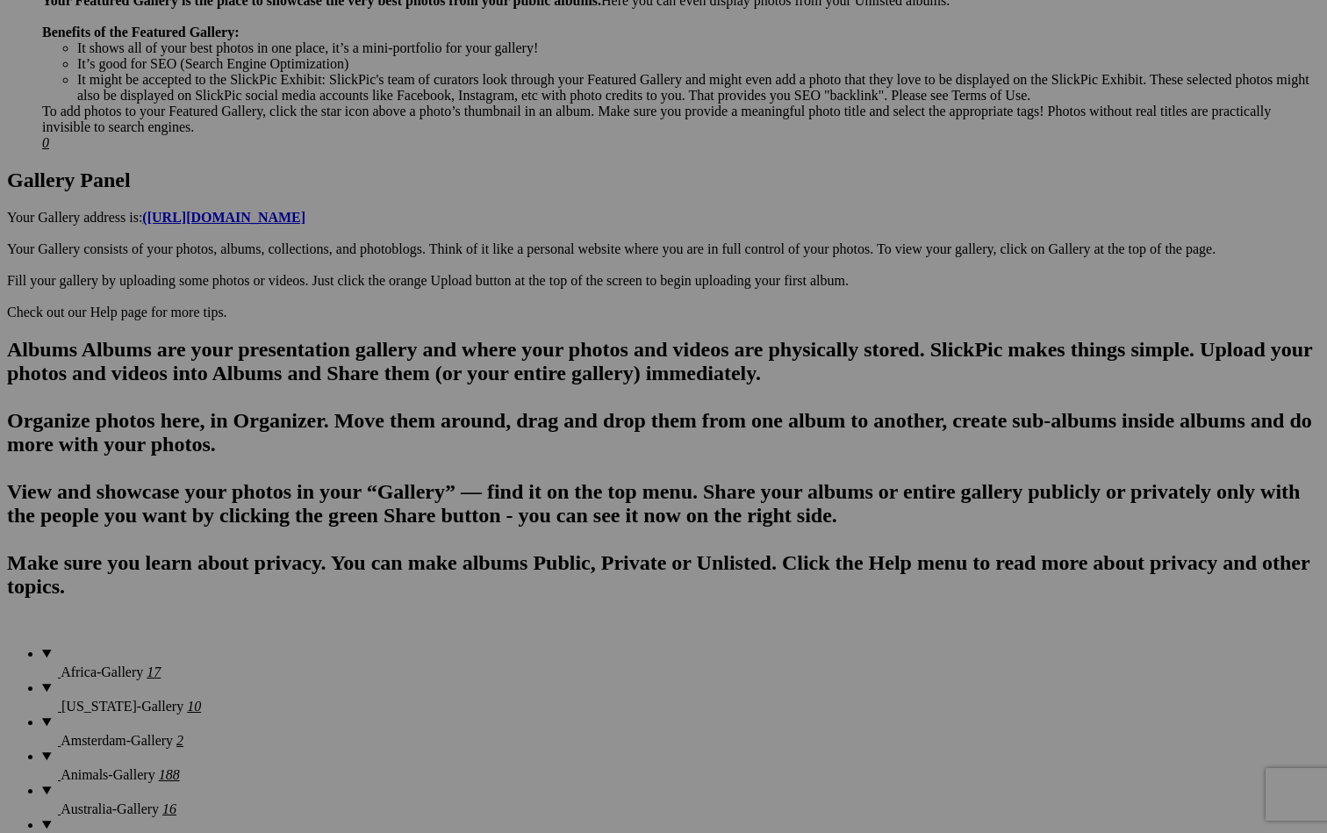
scroll to position [802, 0]
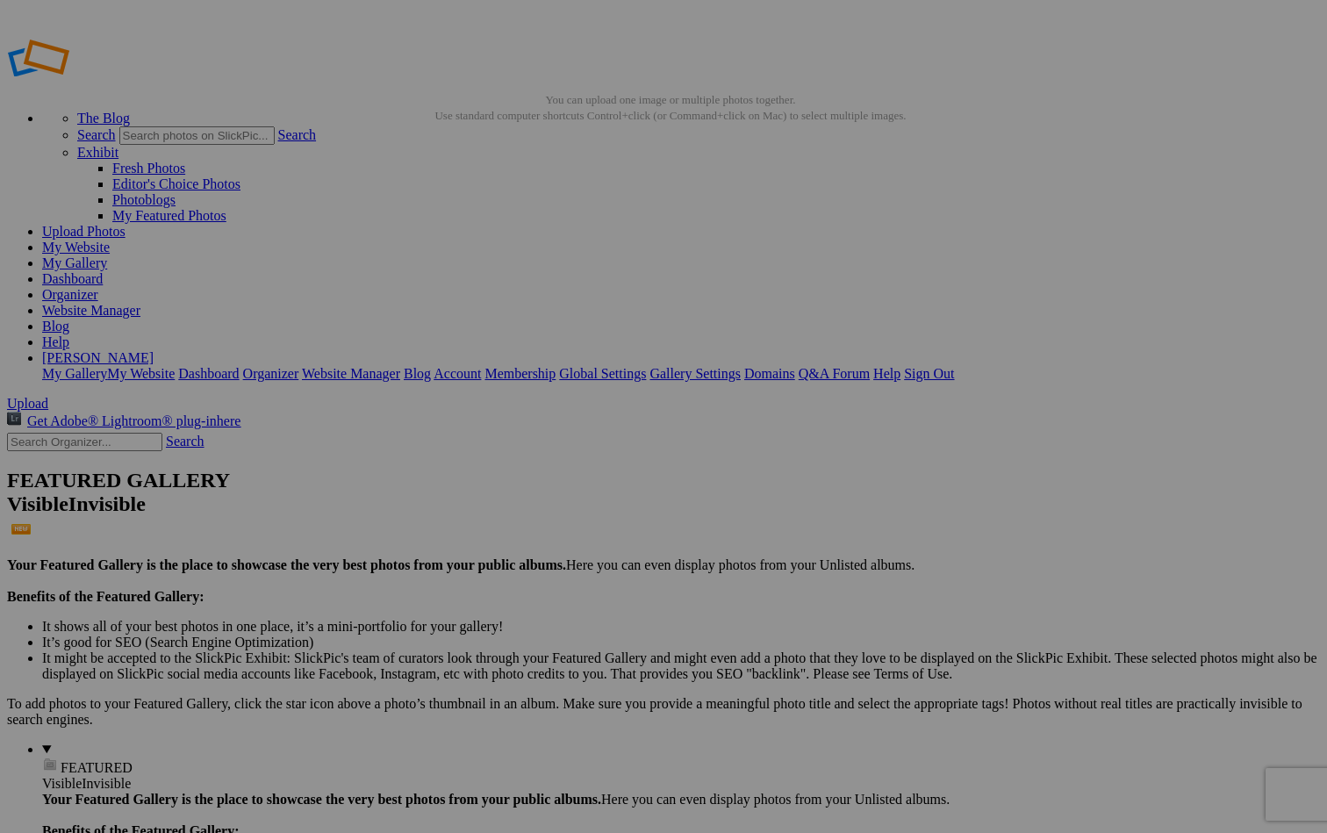
scroll to position [0, 0]
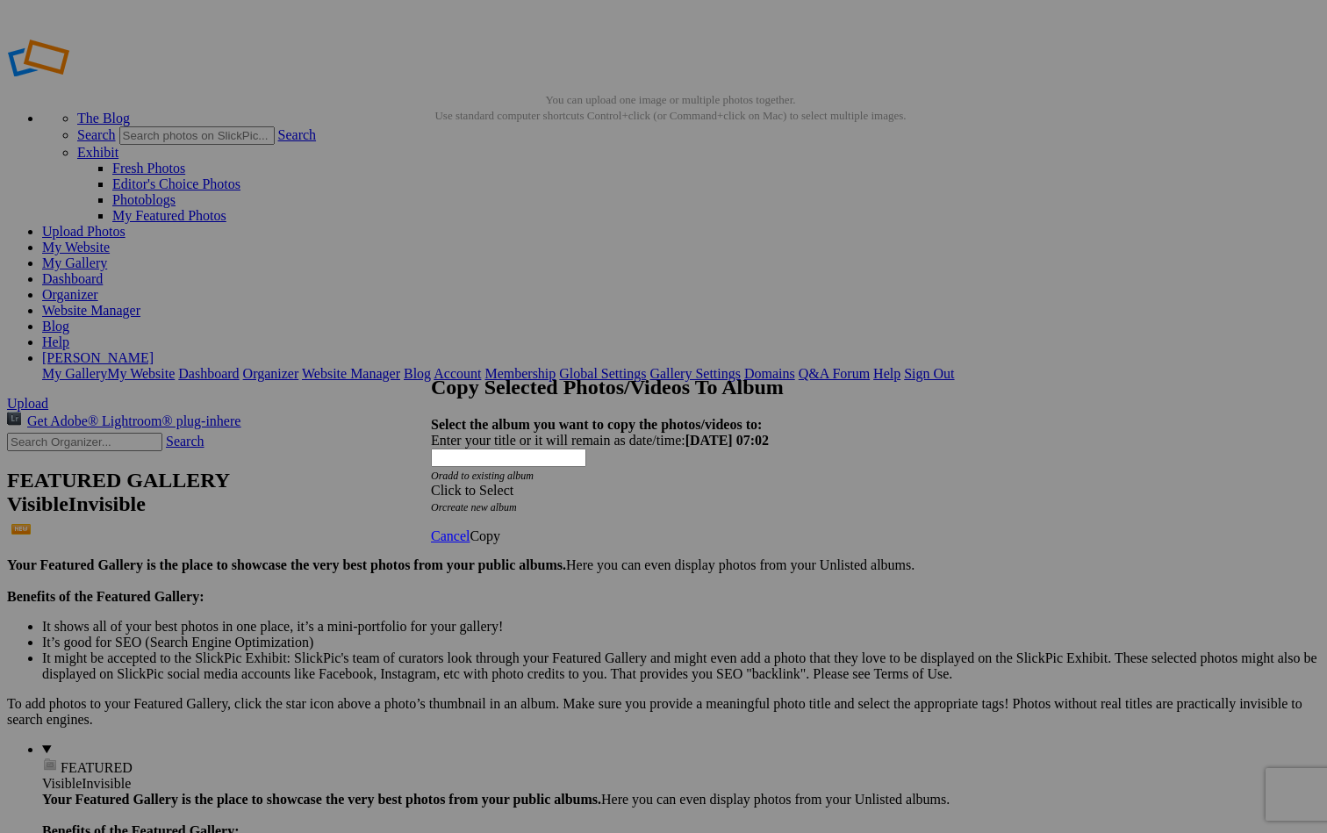
click at [741, 483] on div "Click to Select" at bounding box center [663, 491] width 465 height 16
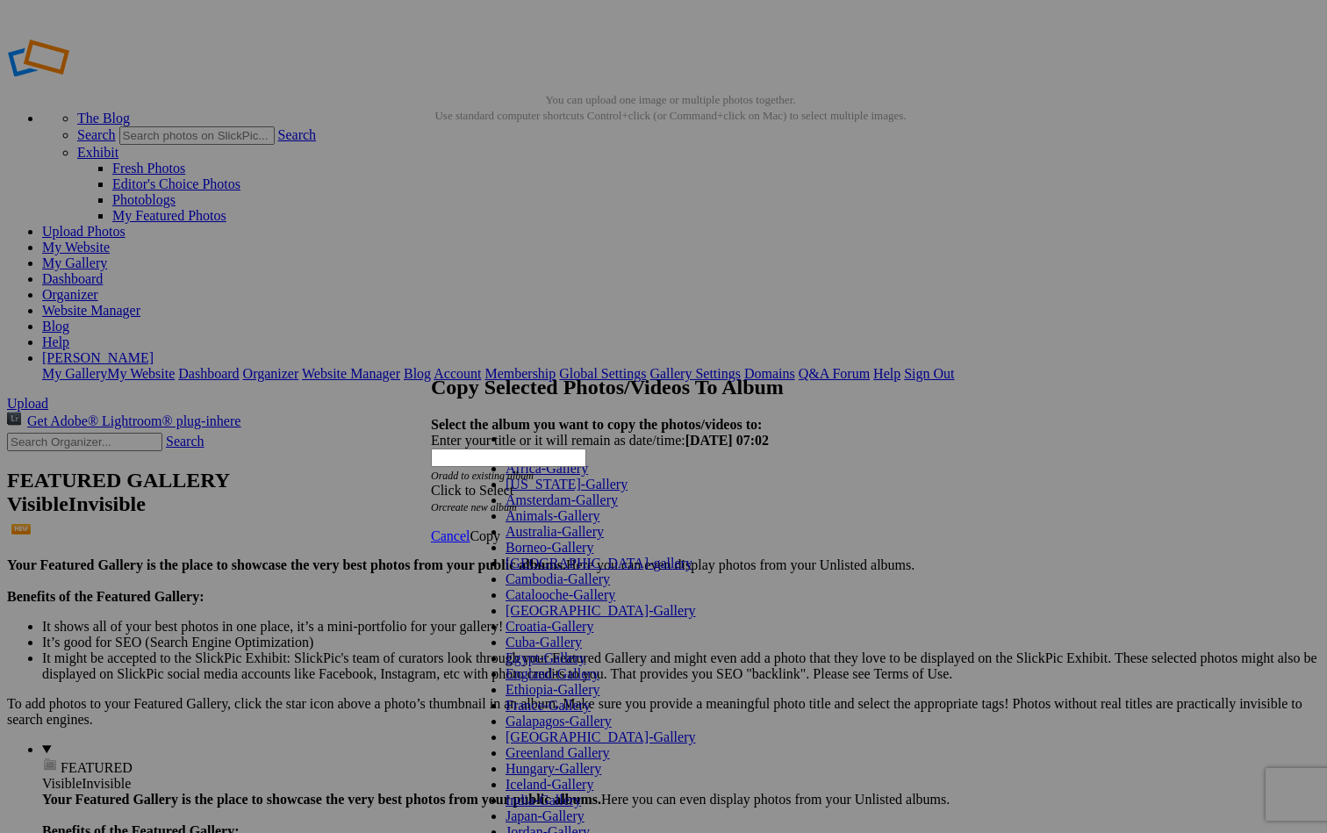
scroll to position [786, 0]
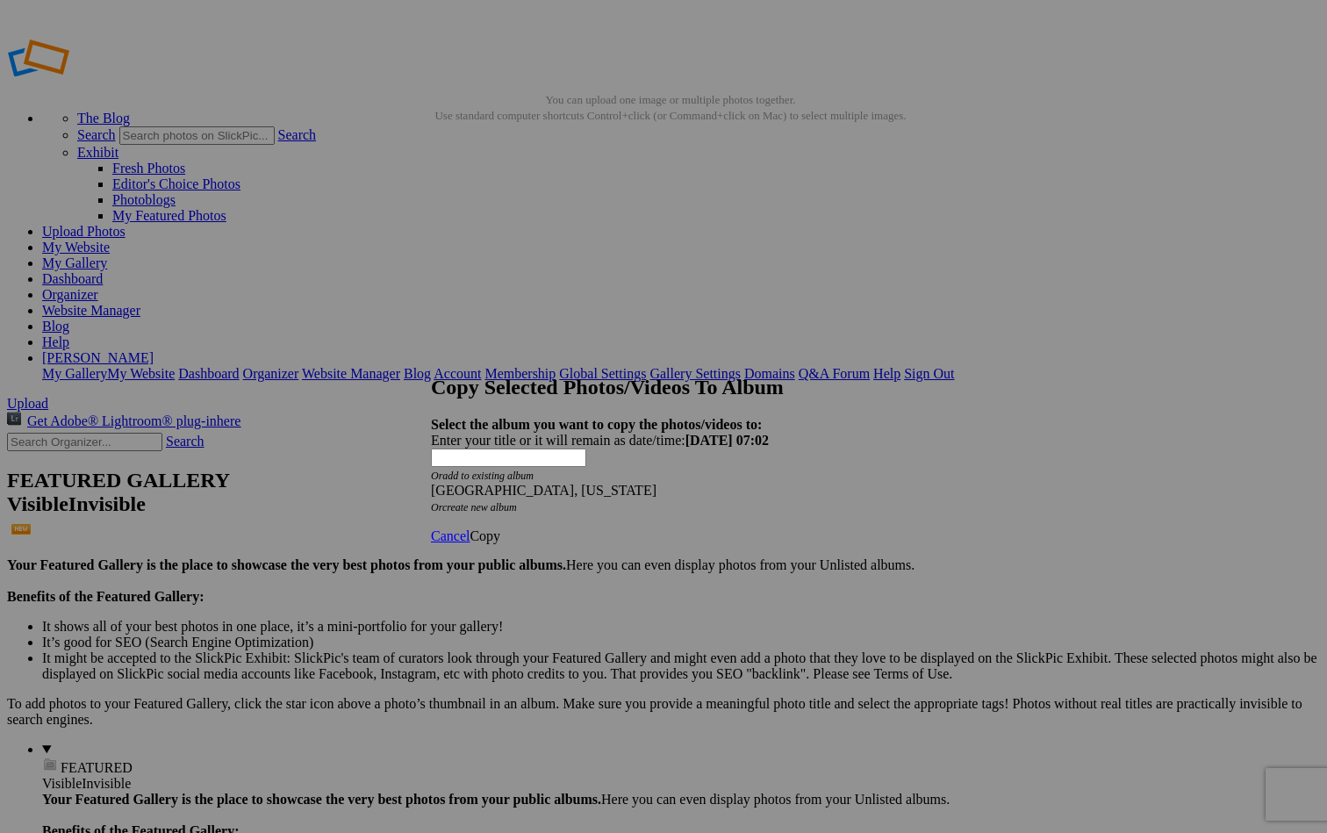
click at [500, 528] on span "Copy" at bounding box center [485, 535] width 31 height 15
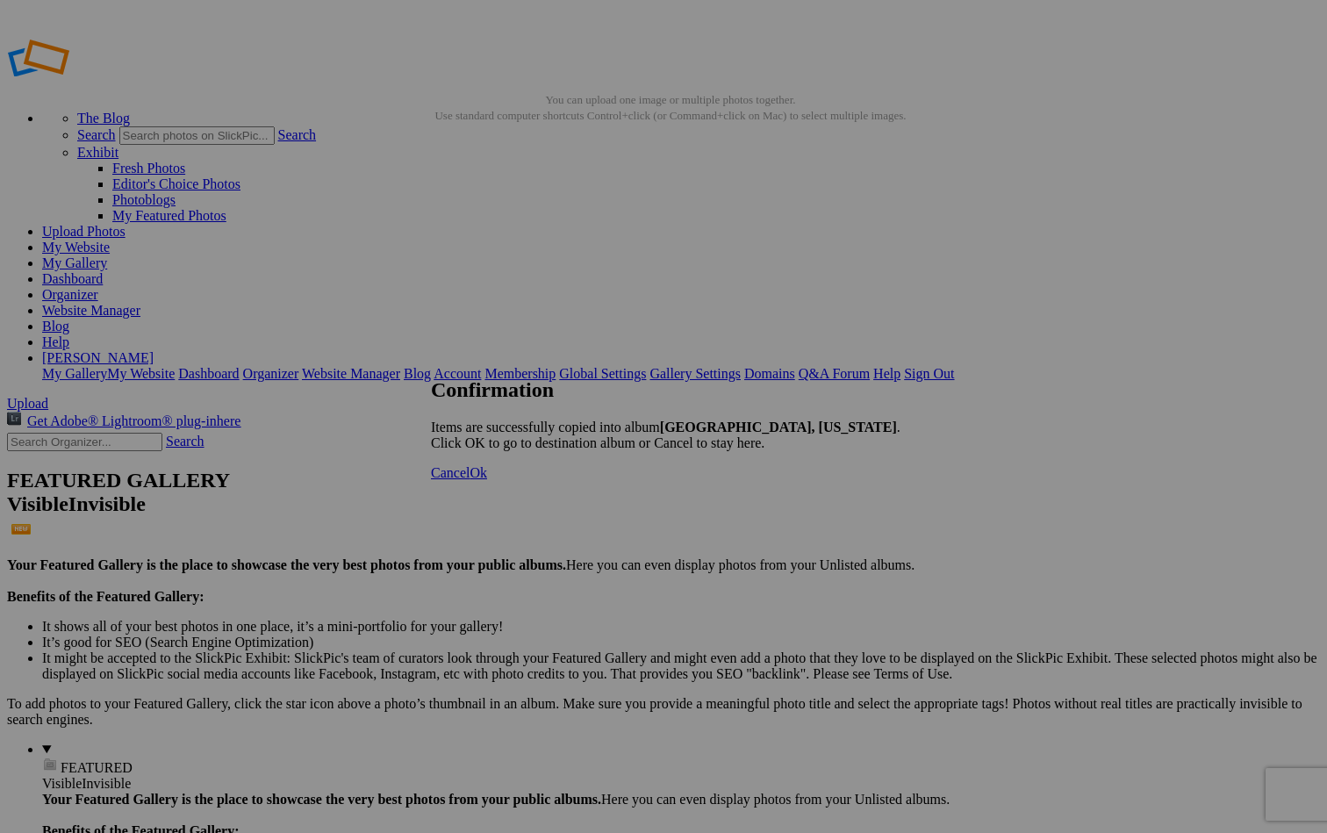
click at [487, 480] on span "Ok" at bounding box center [479, 472] width 18 height 15
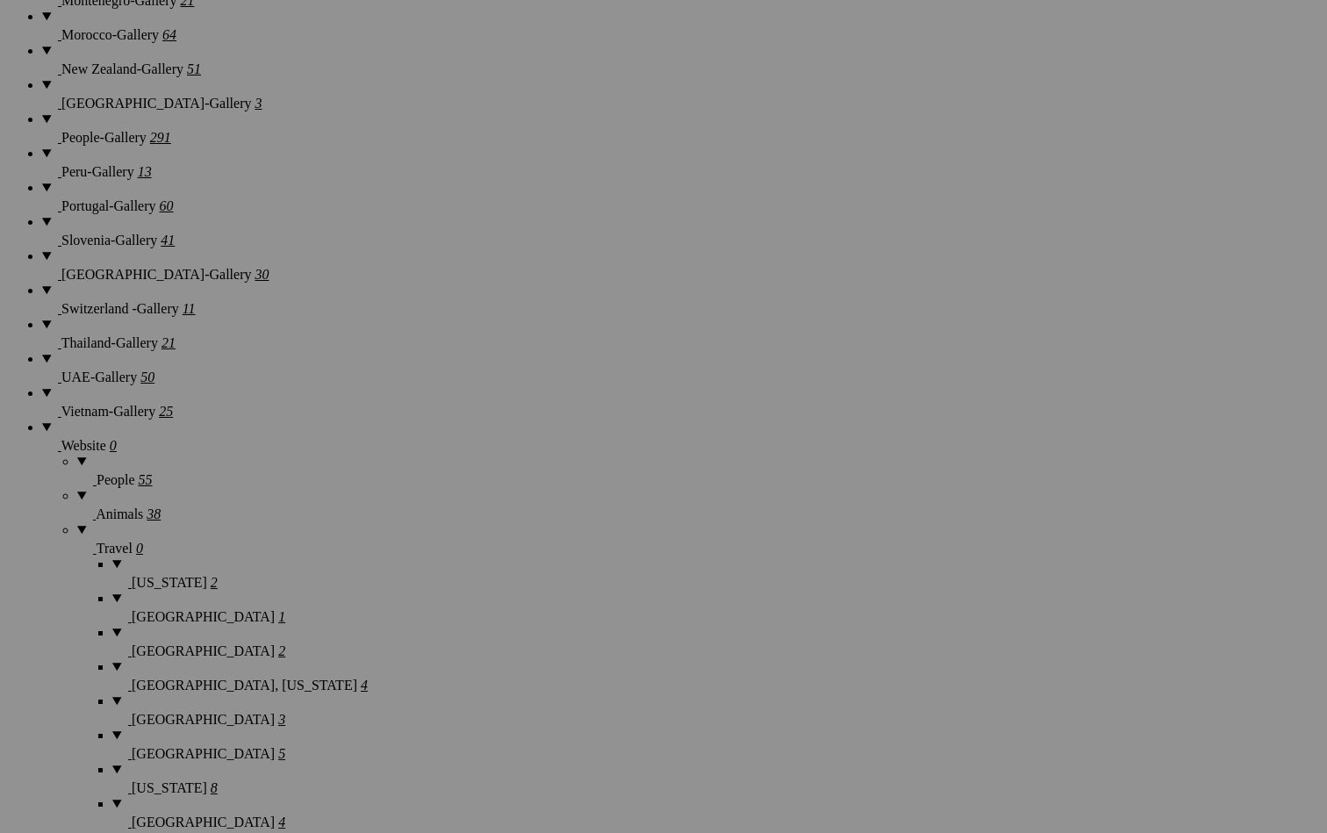
scroll to position [2356, 0]
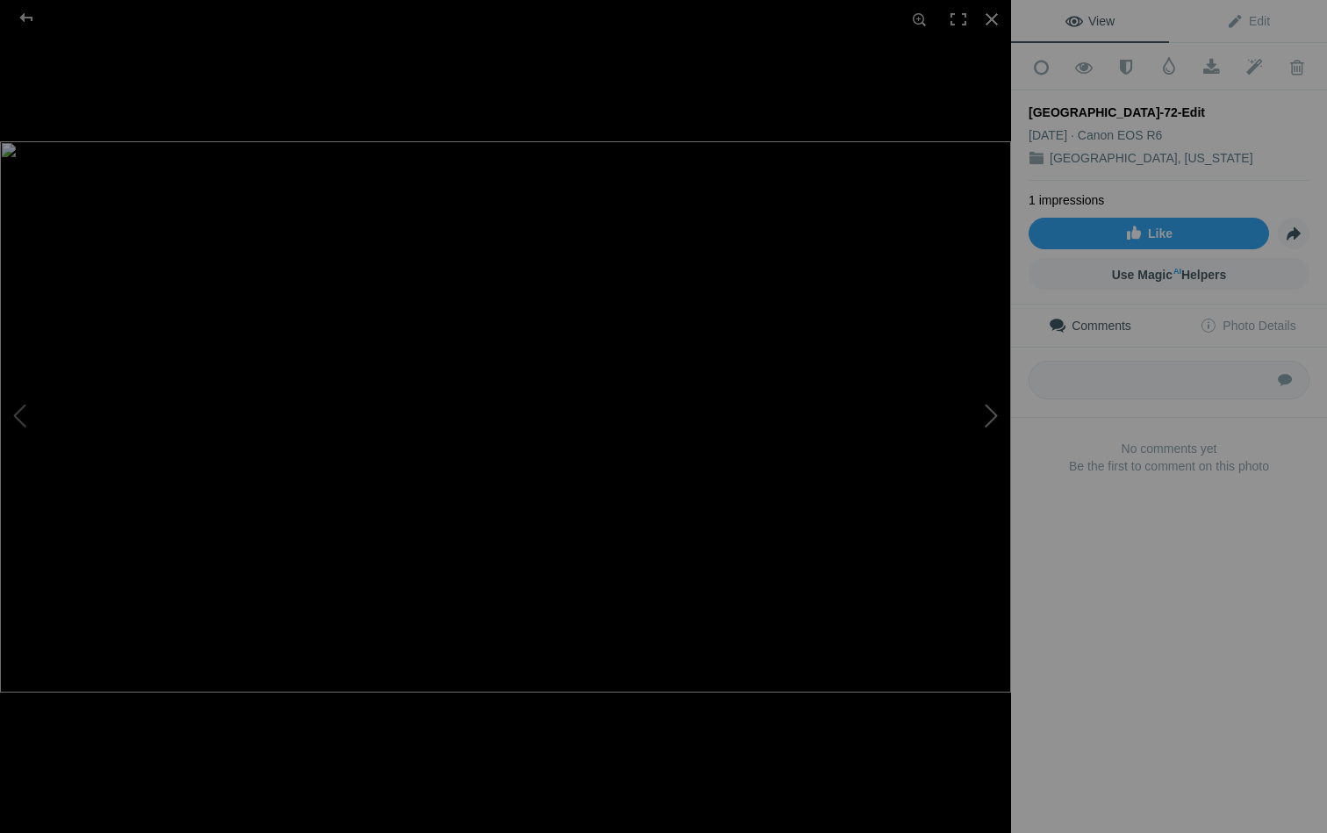
click at [990, 405] on button at bounding box center [946, 417] width 132 height 300
click at [991, 18] on div at bounding box center [992, 19] width 39 height 39
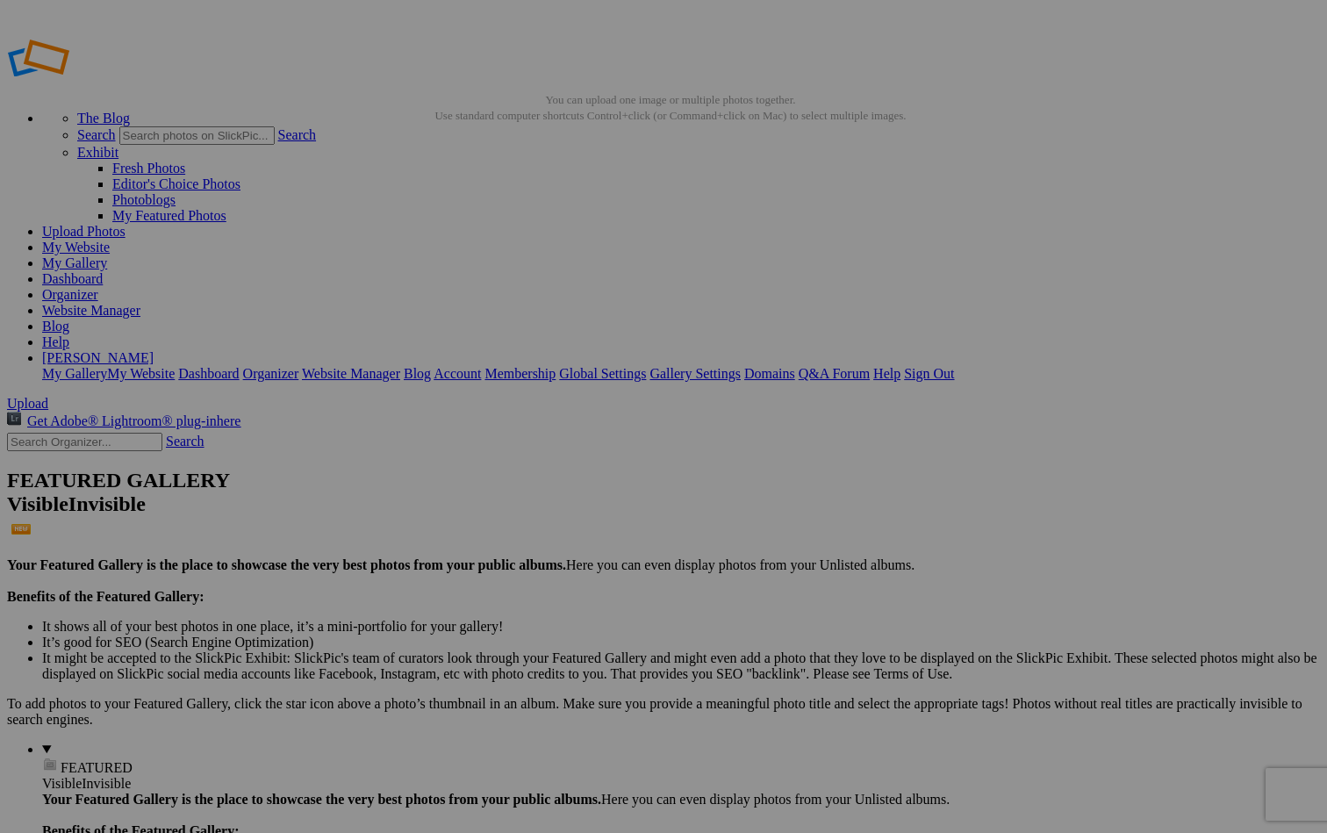
click at [527, 535] on span "Cancel" at bounding box center [507, 531] width 39 height 15
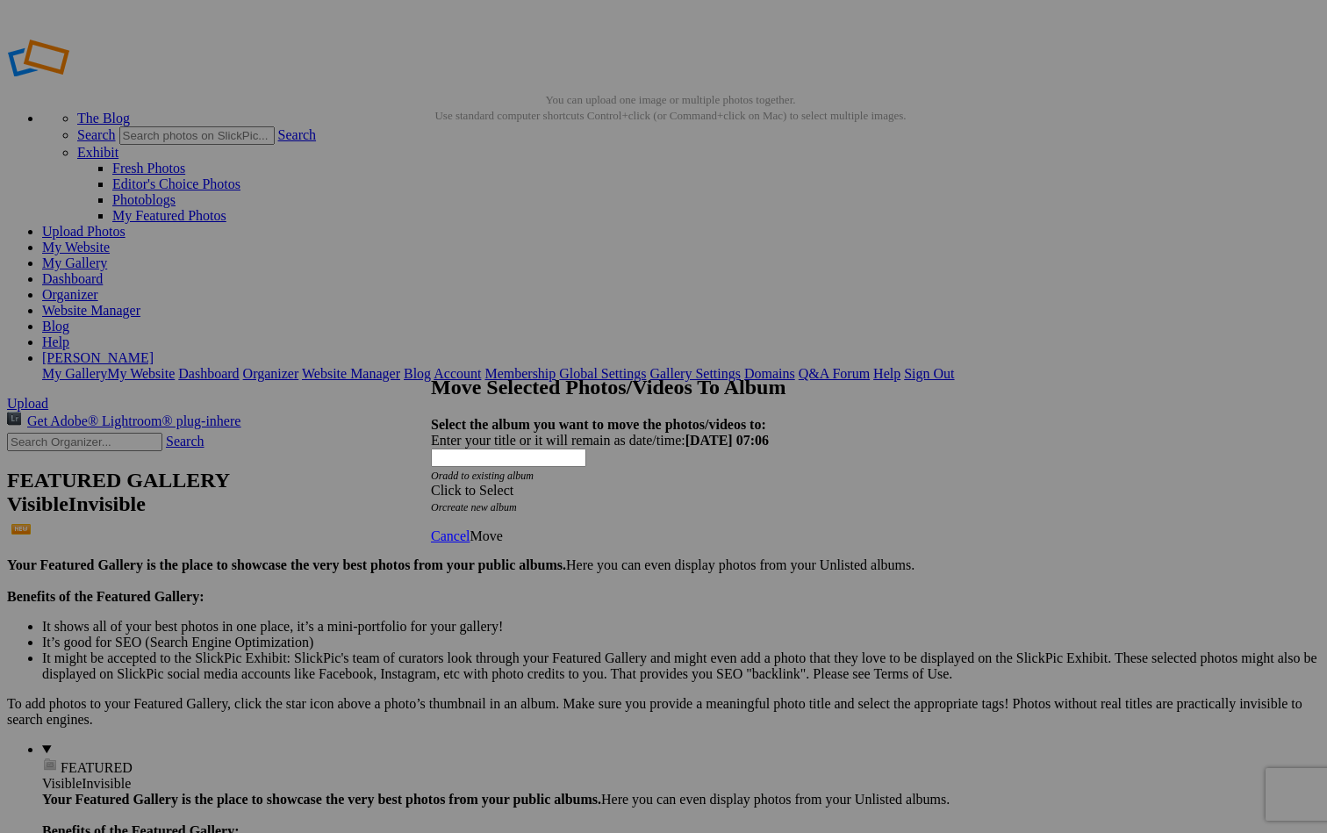
click at [713, 483] on div "Click to Select" at bounding box center [663, 491] width 465 height 16
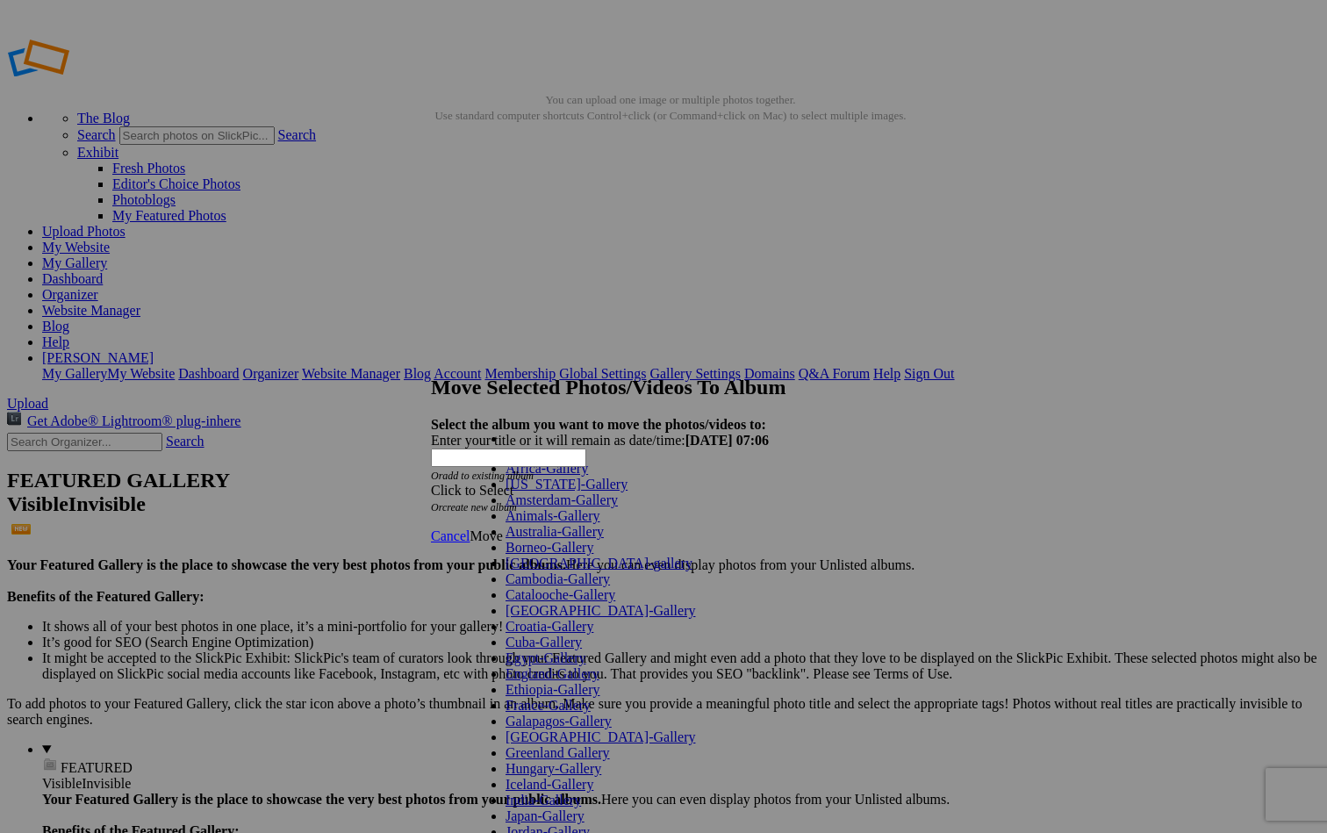
scroll to position [1293, 0]
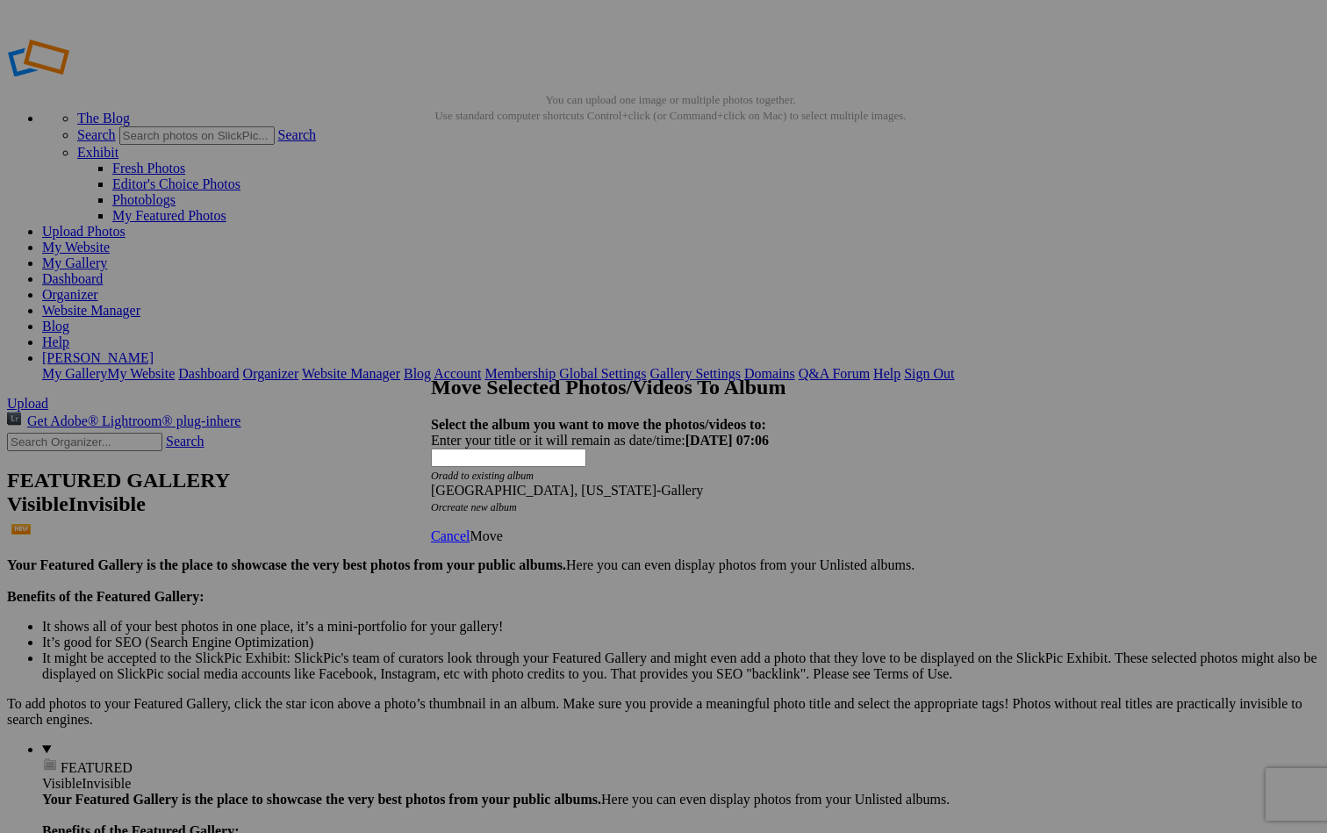
click at [502, 528] on span "Move" at bounding box center [486, 535] width 32 height 15
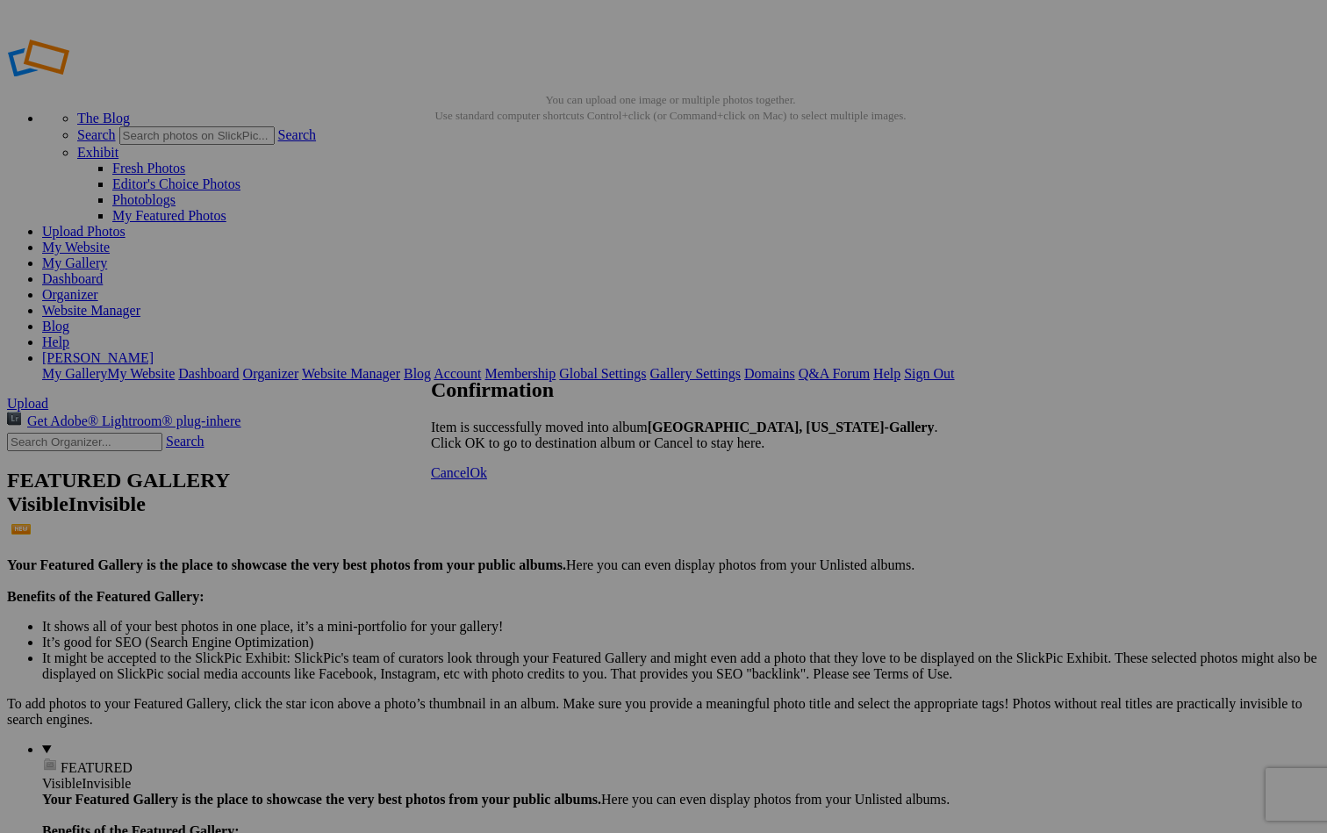
click at [487, 480] on span "Ok" at bounding box center [479, 472] width 18 height 15
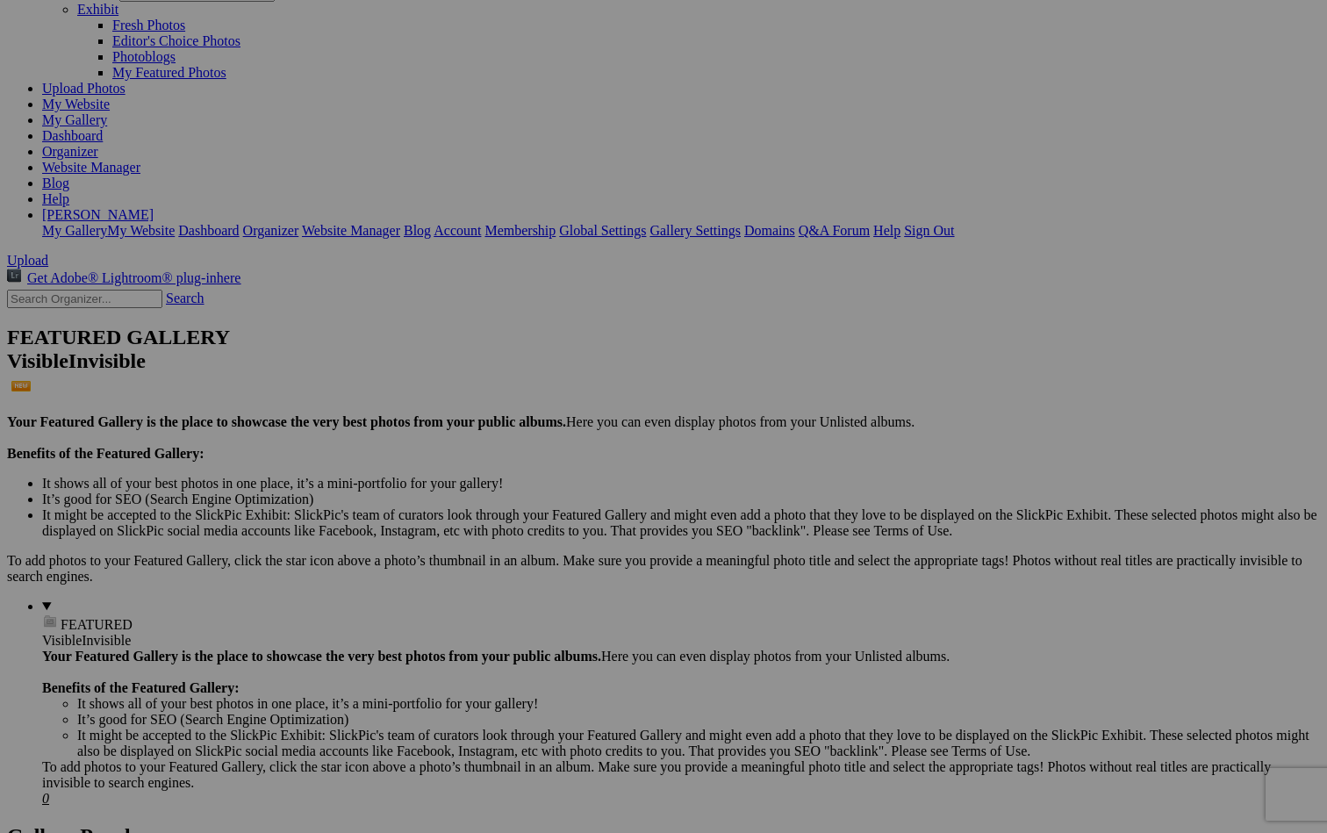
scroll to position [121, 0]
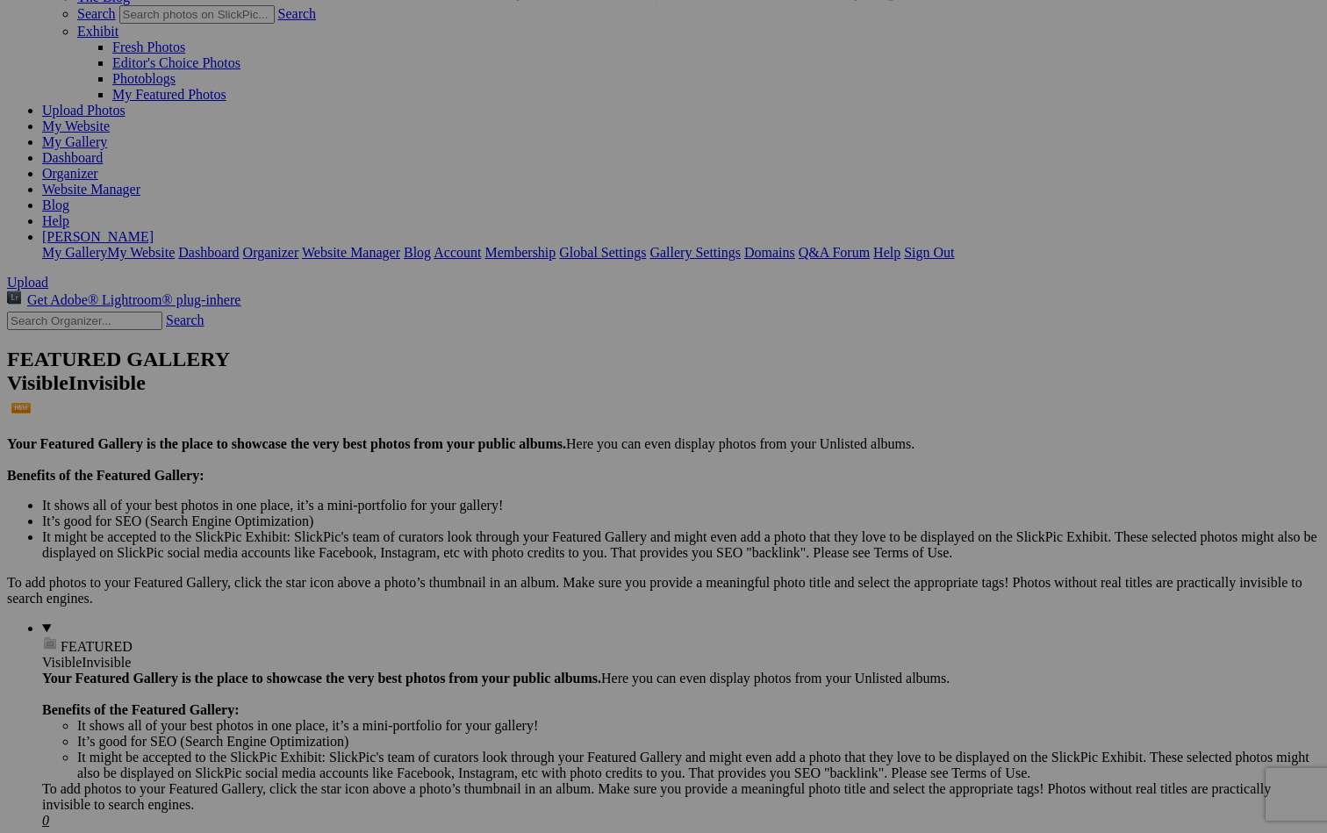
click at [547, 528] on span "Yes" at bounding box center [537, 531] width 20 height 15
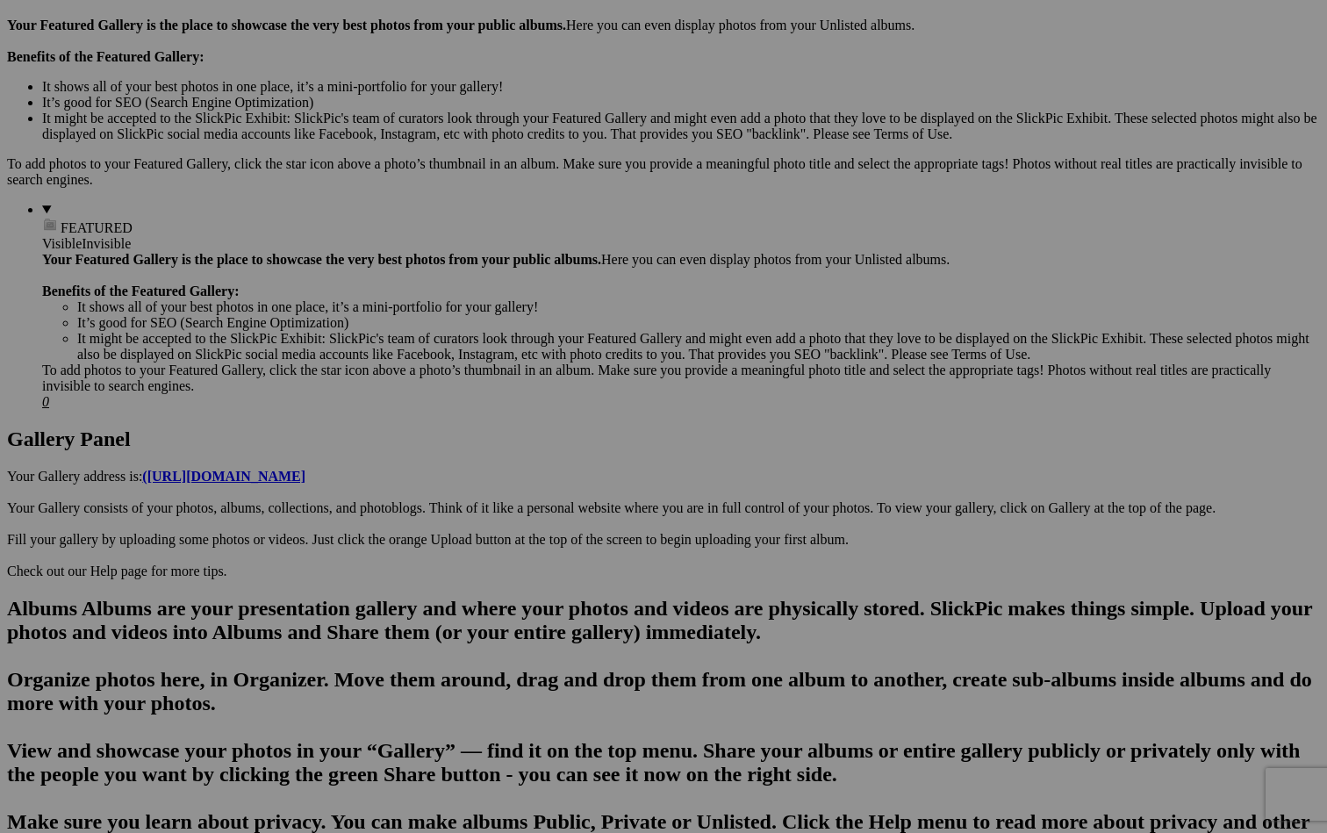
scroll to position [533, 0]
